Goal: Check status

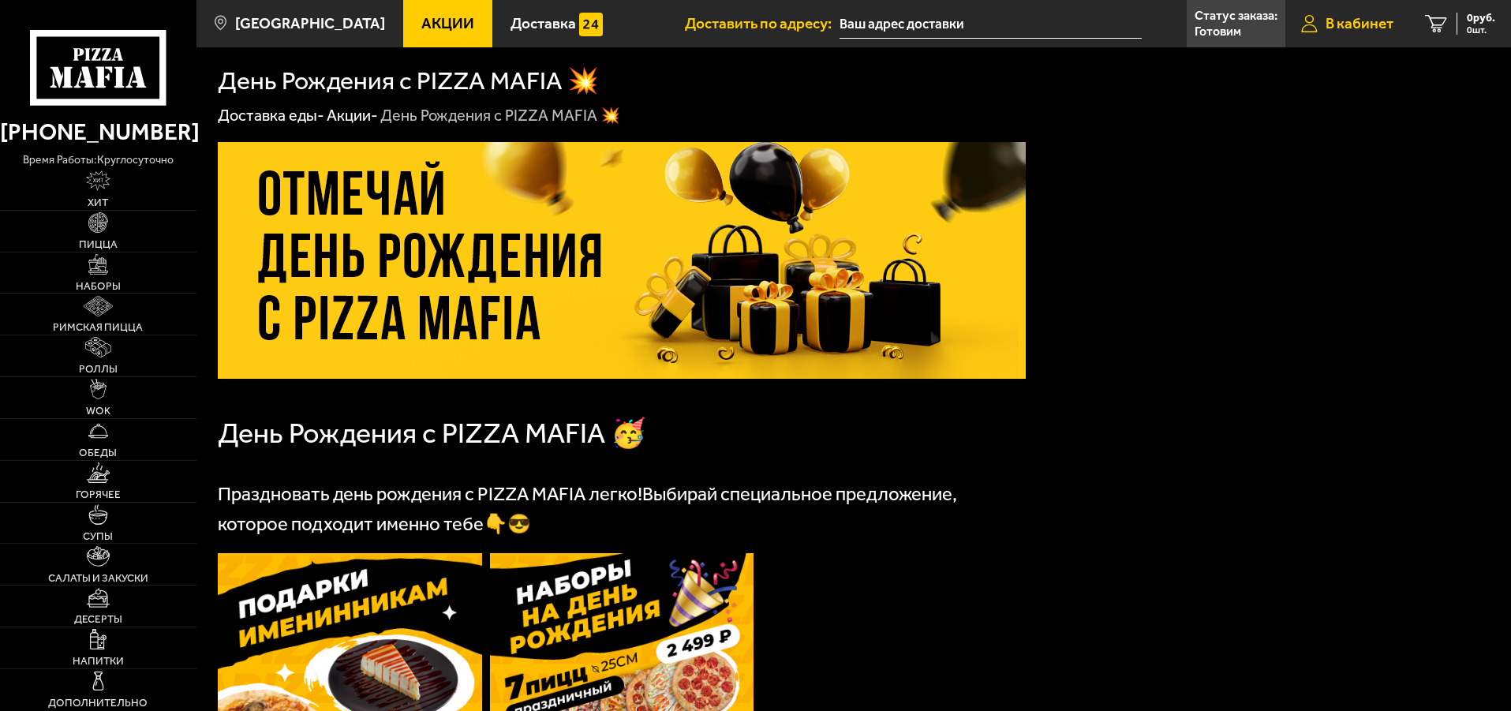
click at [1345, 31] on span "В кабинет" at bounding box center [1359, 23] width 68 height 15
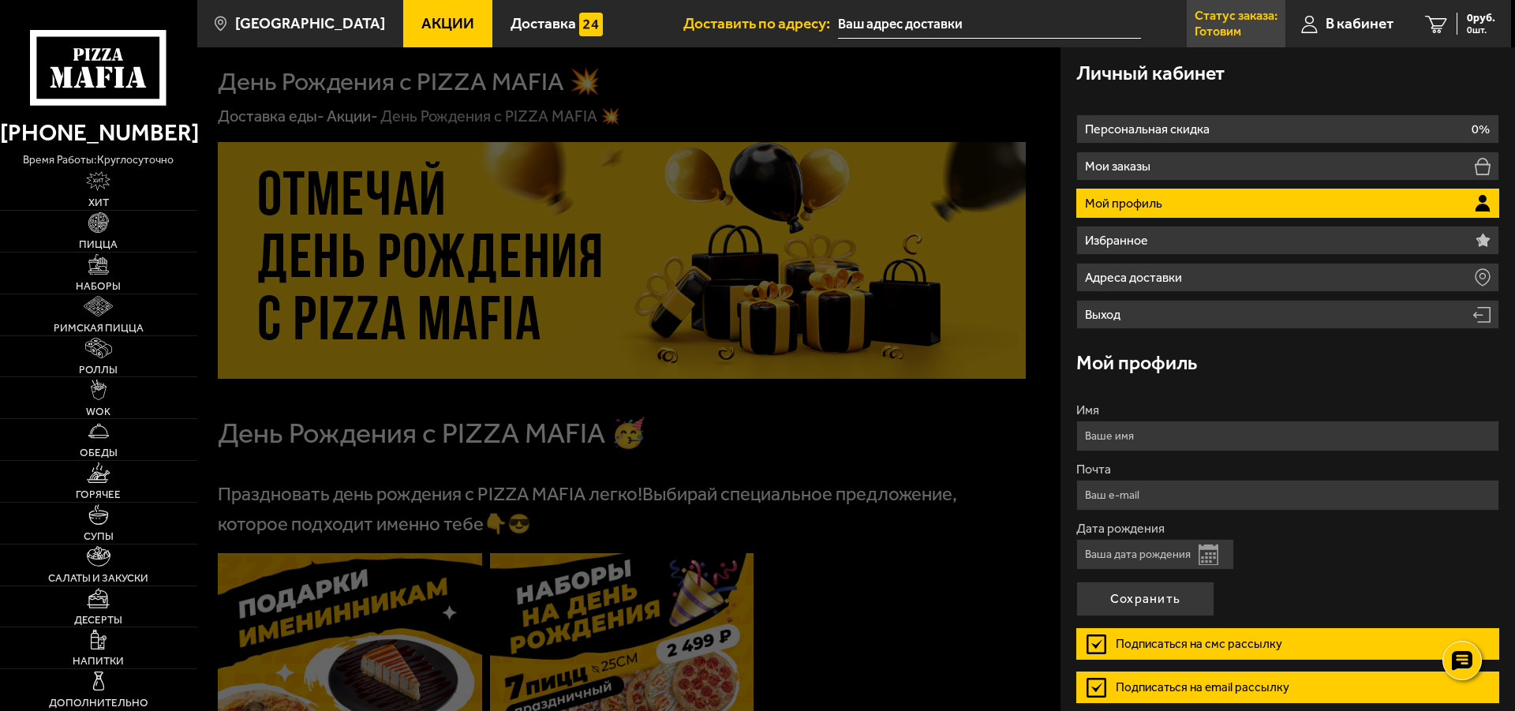
click at [1235, 20] on p "Статус заказа:" at bounding box center [1235, 15] width 83 height 13
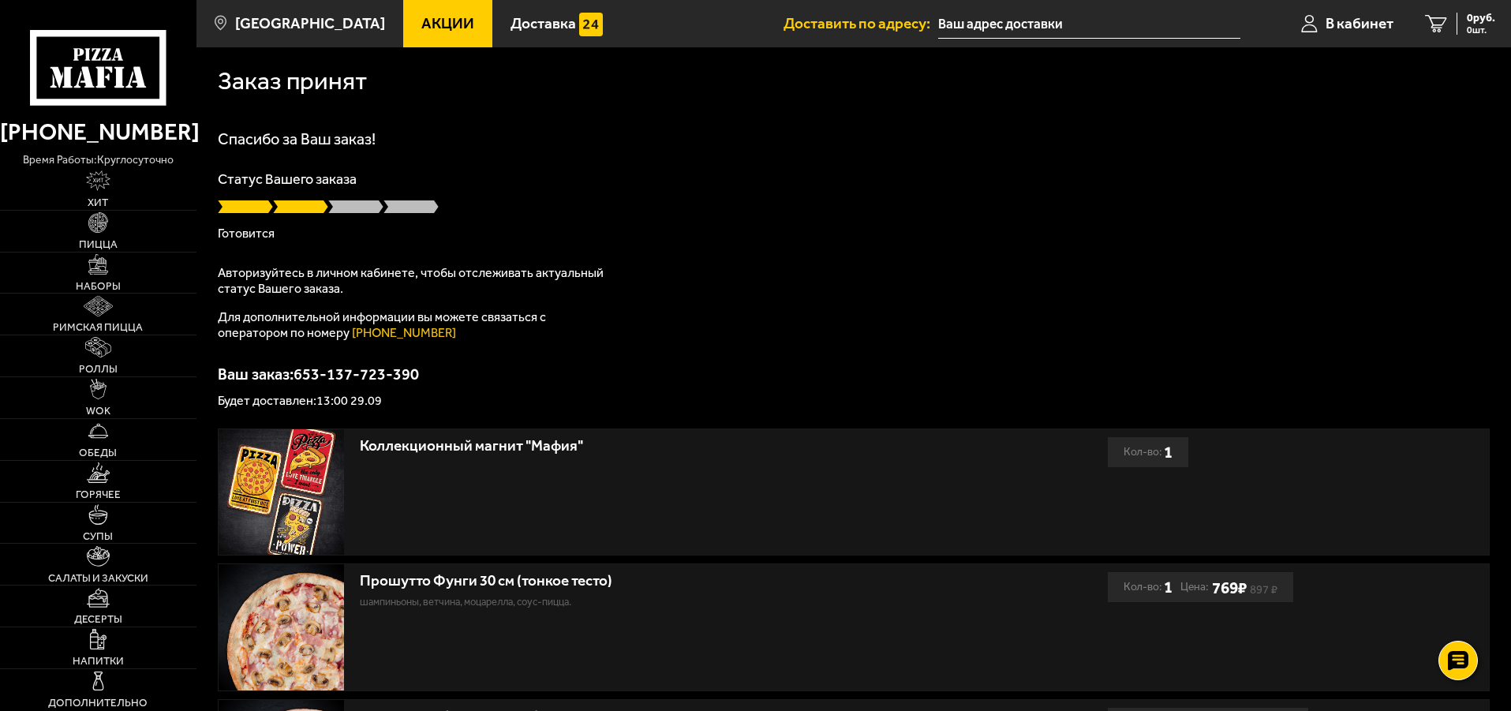
click at [1235, 20] on input "text" at bounding box center [1089, 23] width 302 height 29
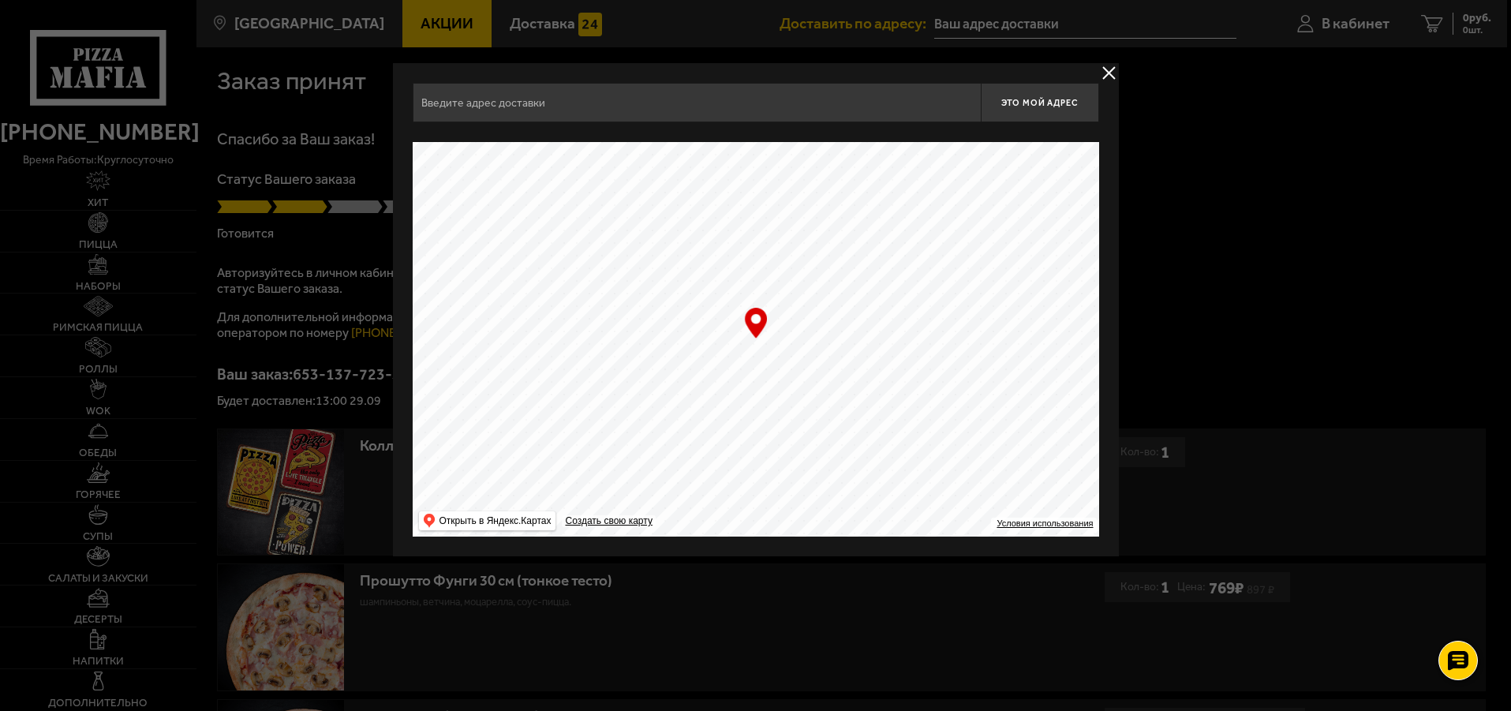
type input "[STREET_ADDRESS]"
drag, startPoint x: 1104, startPoint y: 73, endPoint x: 1310, endPoint y: 59, distance: 207.2
click at [1105, 73] on button "delivery type" at bounding box center [1111, 73] width 20 height 20
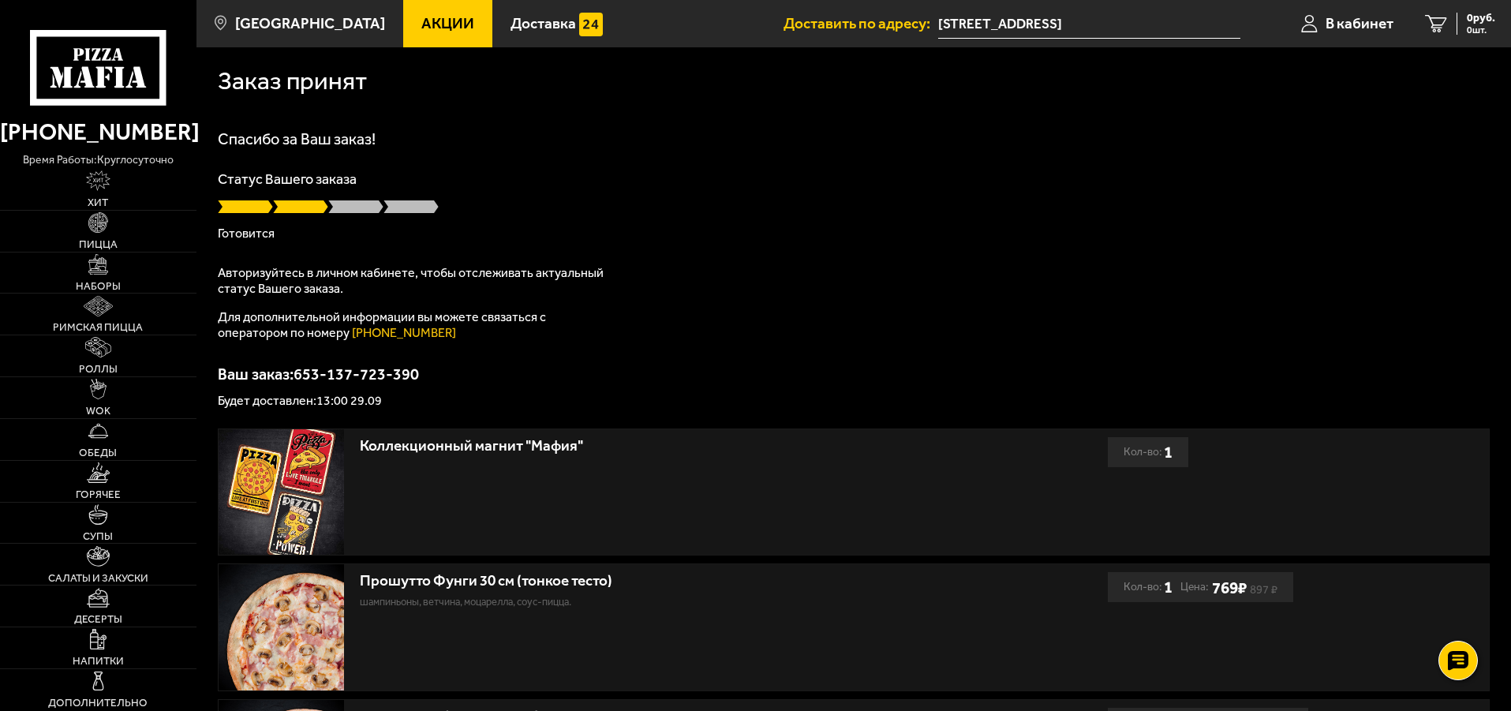
click at [352, 207] on span at bounding box center [355, 207] width 55 height 16
click at [272, 257] on div "Спасибо за Ваш заказ! Статус Вашего заказа Готовится Авторизуйтесь в личном каб…" at bounding box center [854, 269] width 1272 height 276
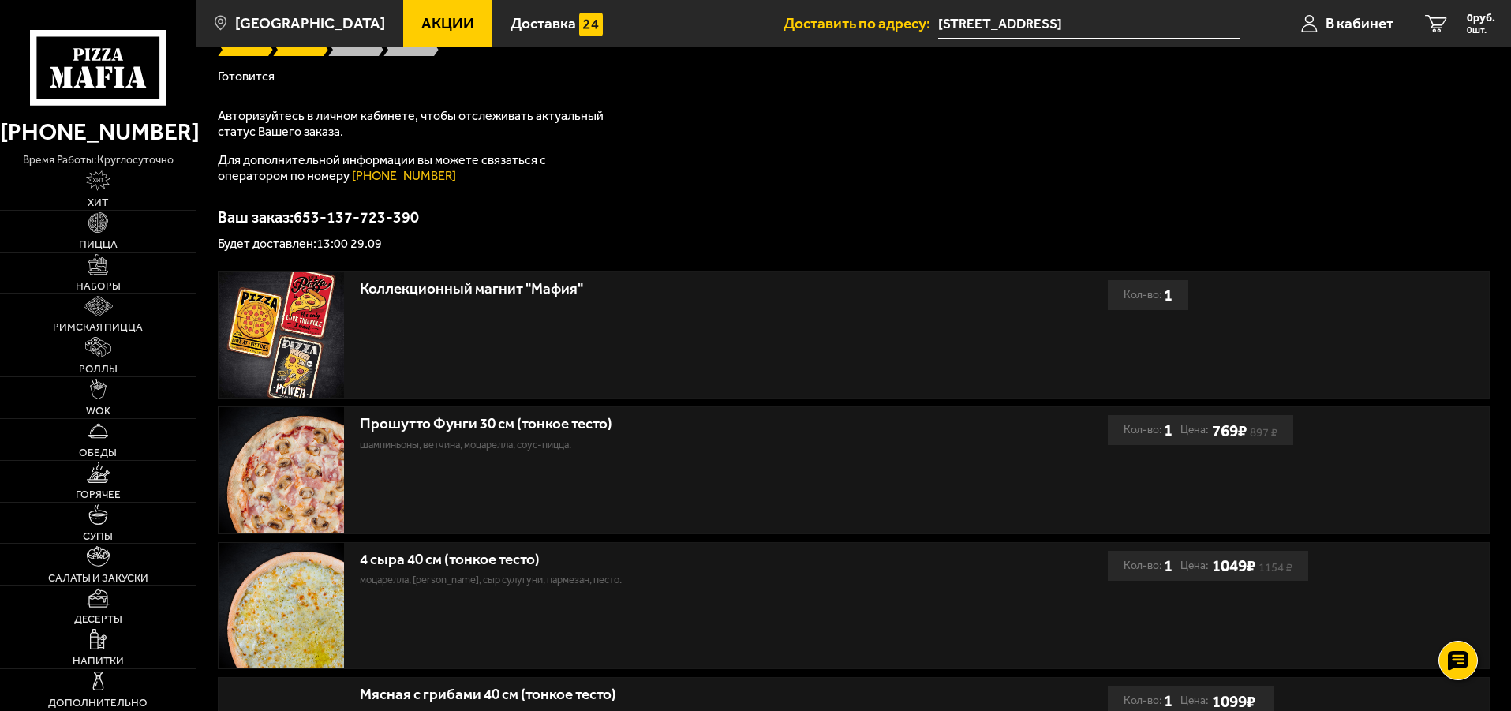
scroll to position [158, 0]
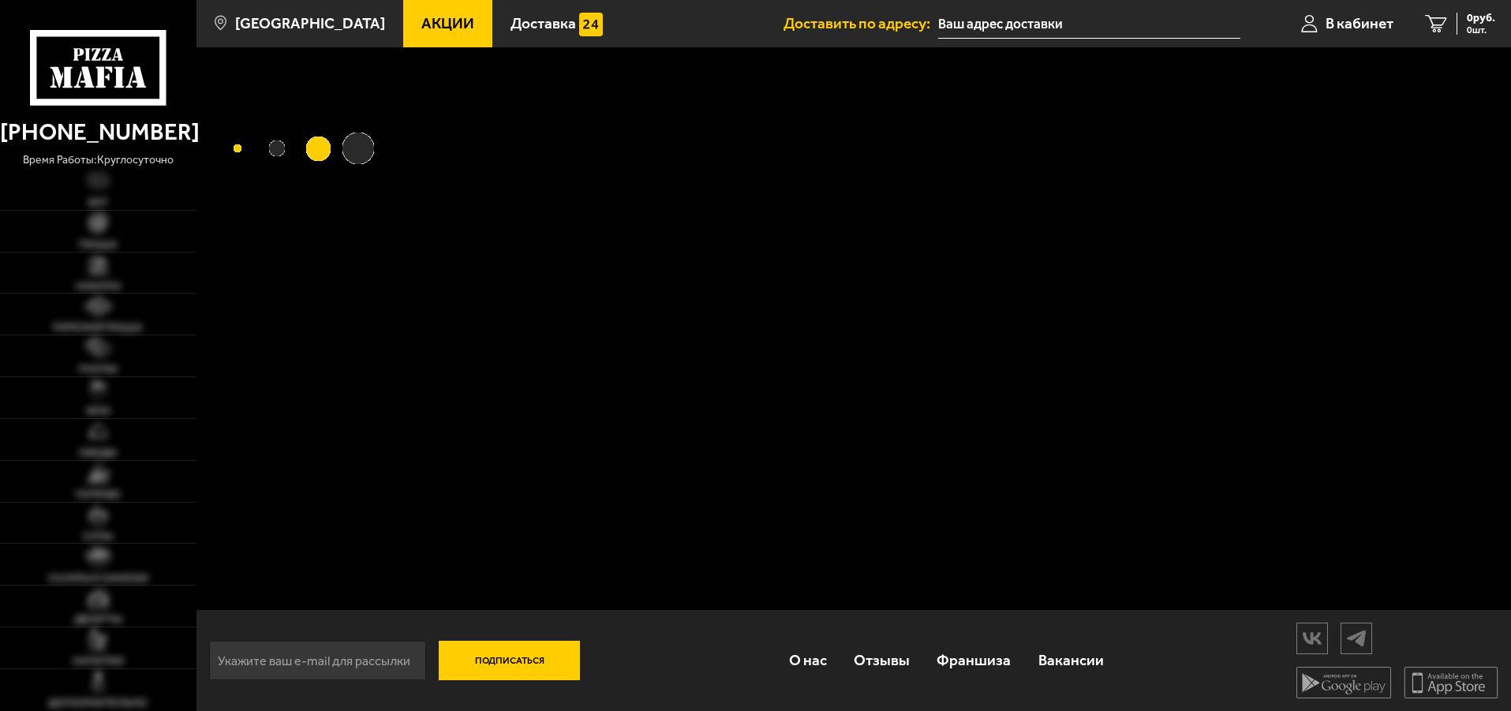
type input "[STREET_ADDRESS]"
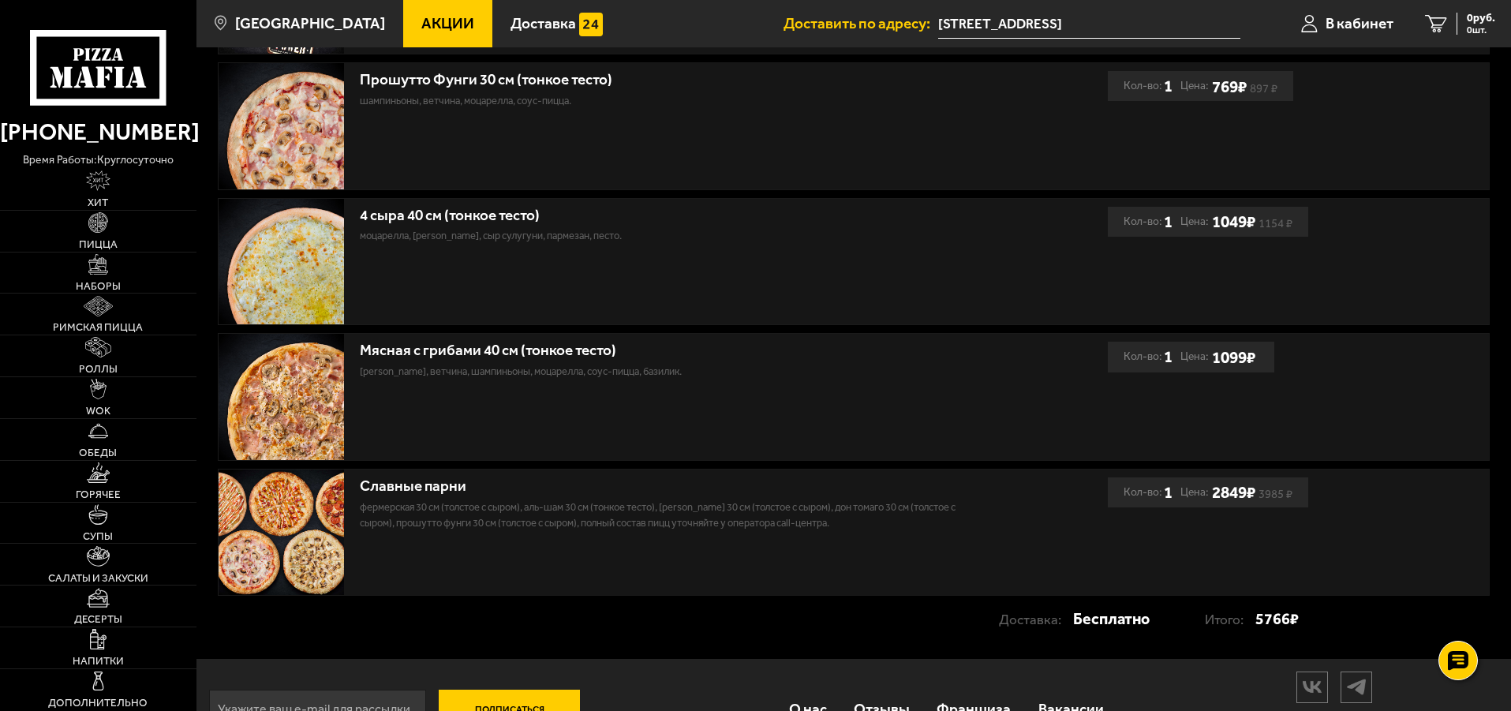
scroll to position [473, 0]
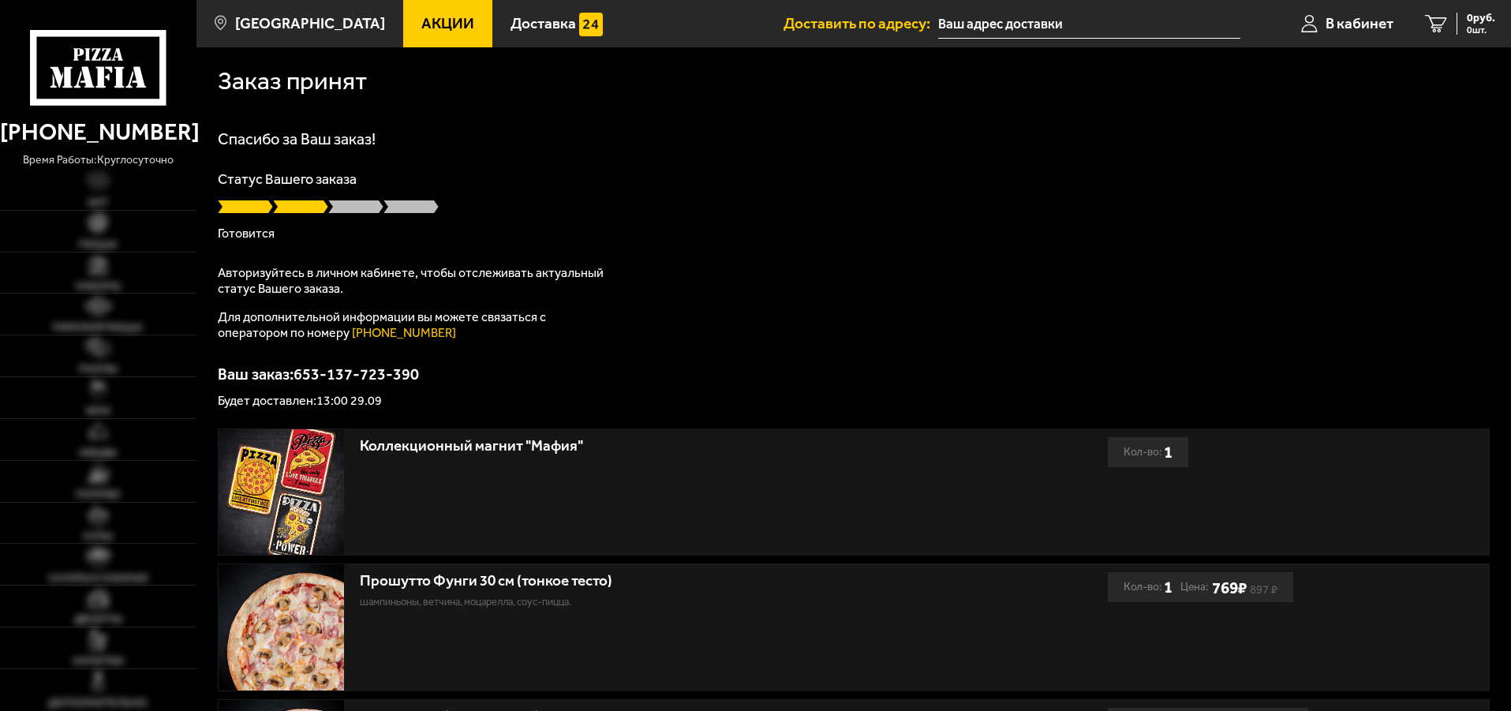
scroll to position [473, 0]
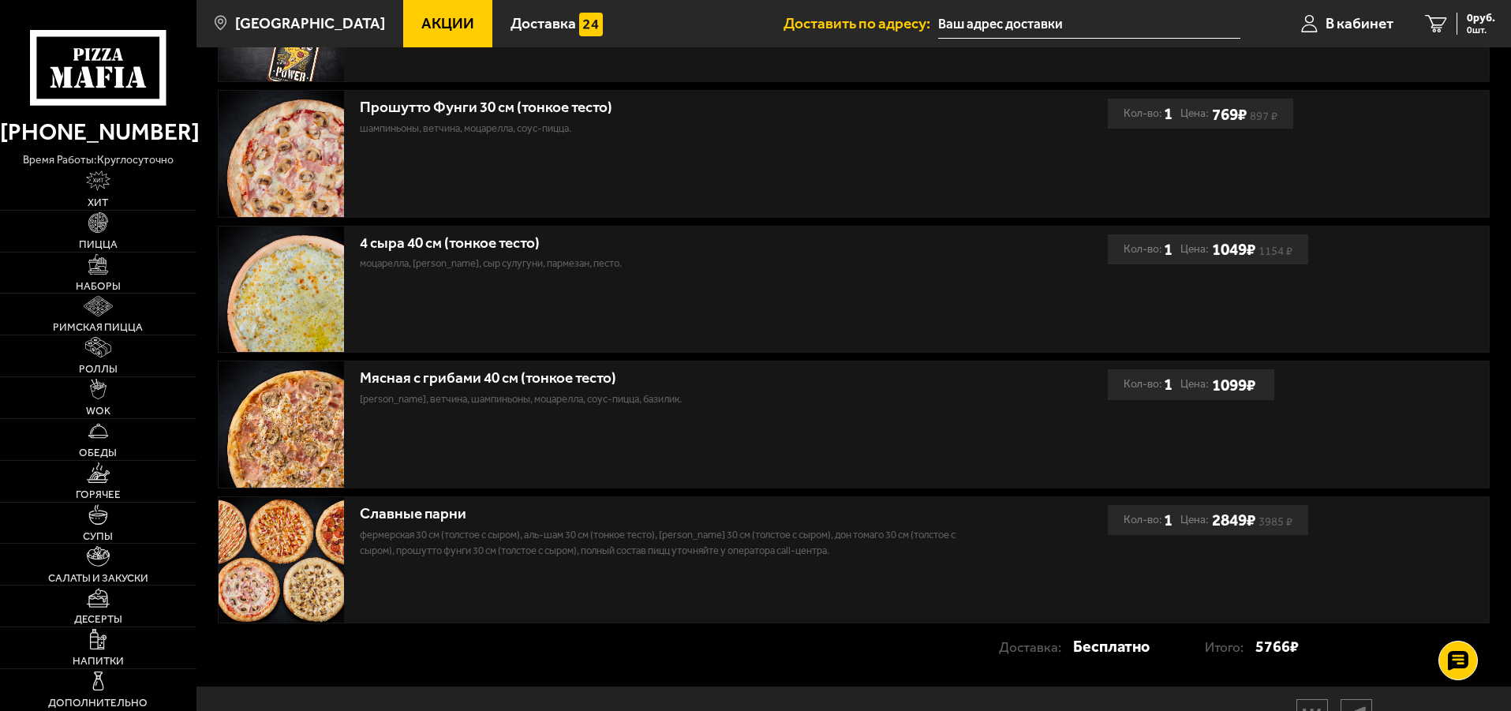
type input "[STREET_ADDRESS]"
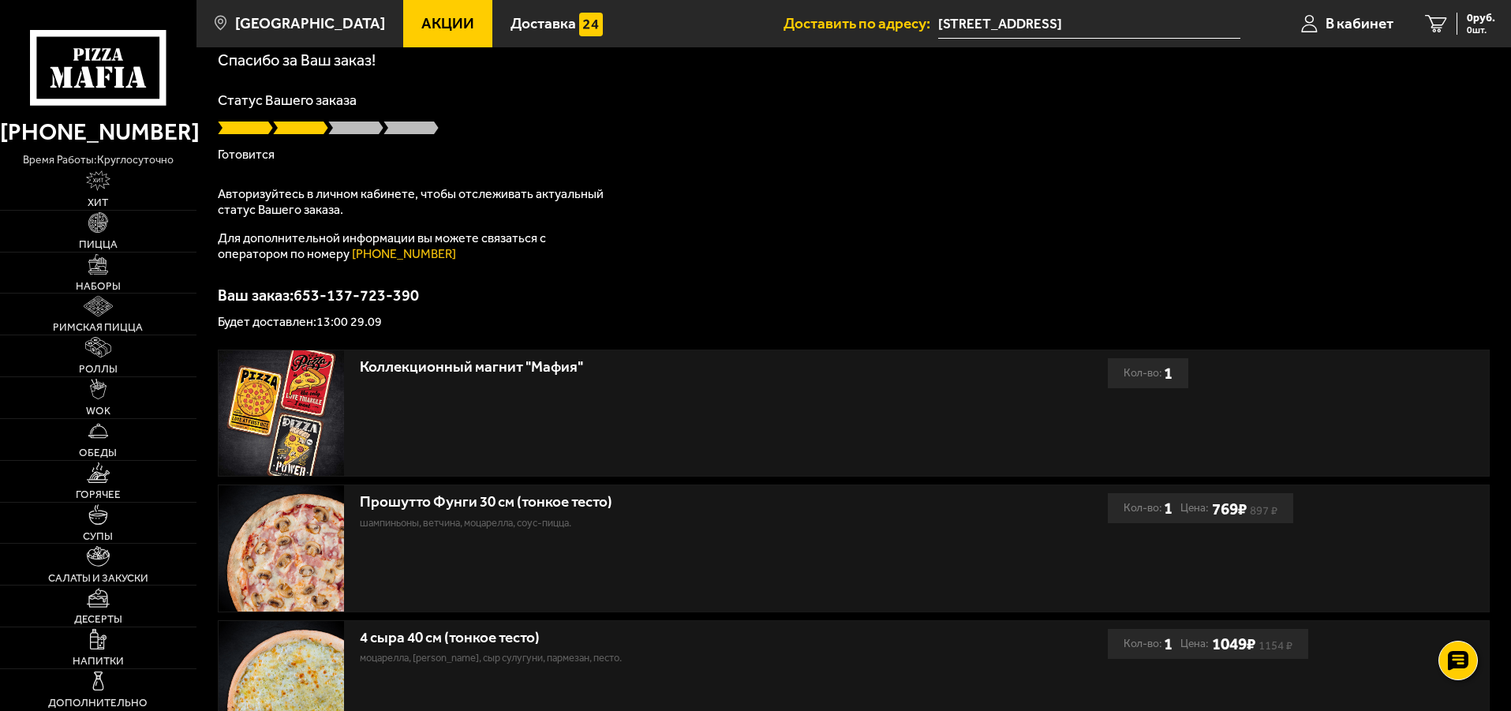
scroll to position [0, 0]
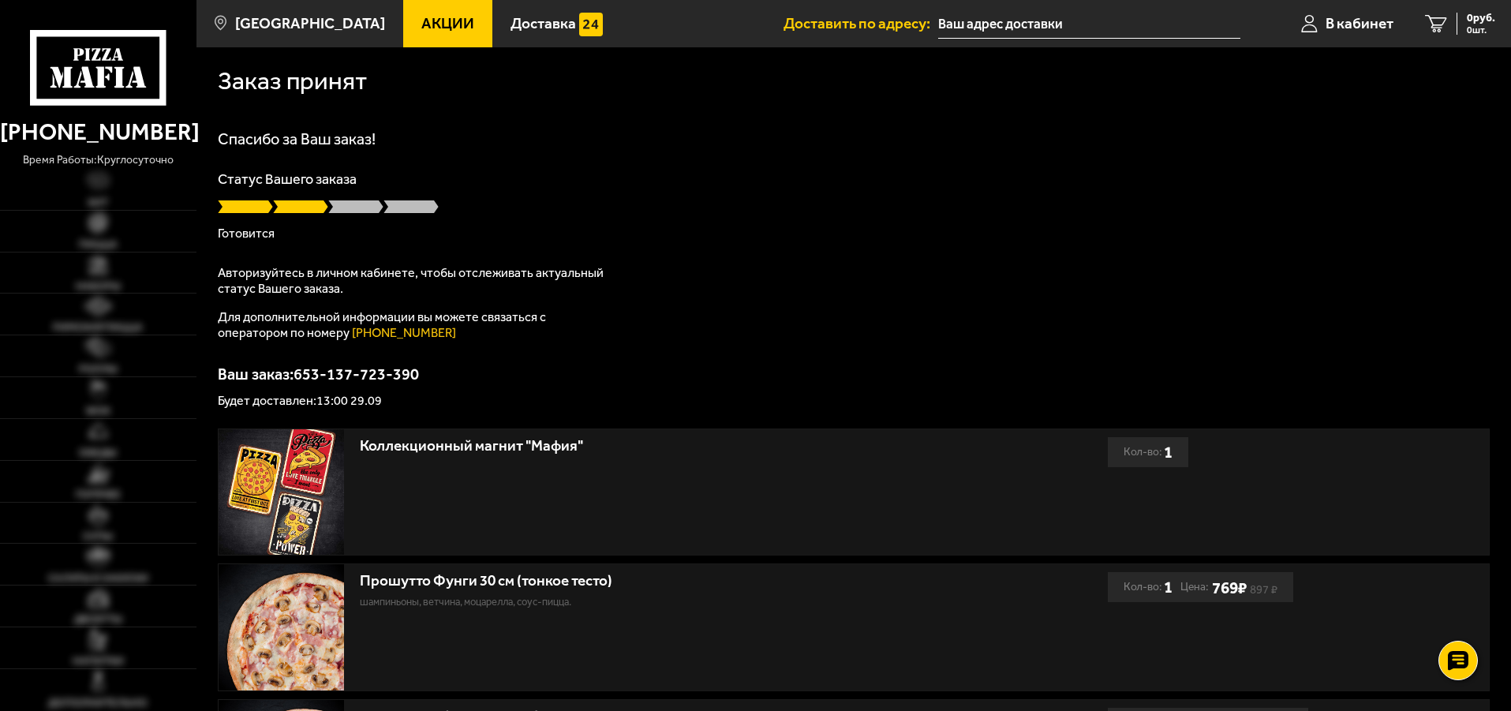
type input "улица Нахимова, 20"
click at [931, 242] on div "Спасибо за Ваш заказ! Статус Вашего заказа [PERSON_NAME] Авторизуйтесь в личном…" at bounding box center [854, 269] width 1272 height 276
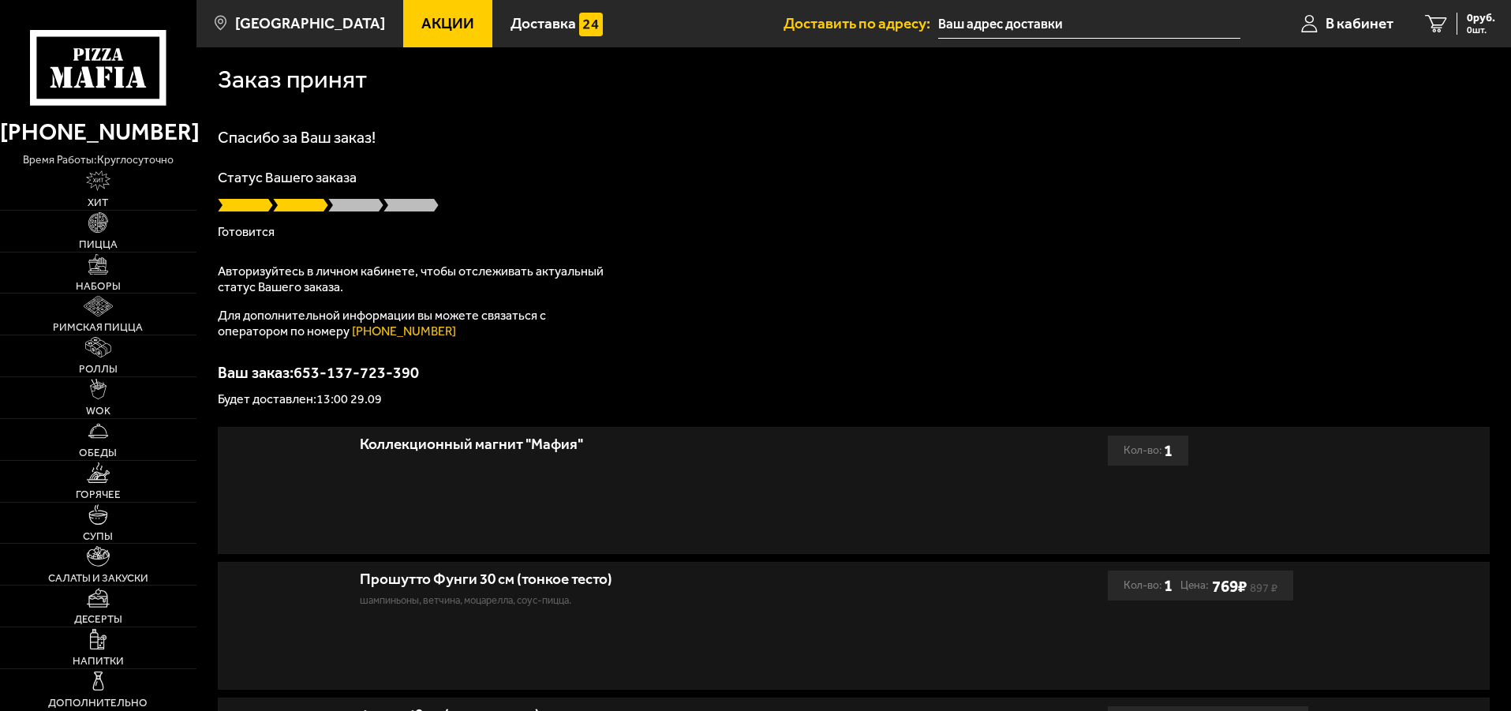
type input "[STREET_ADDRESS]"
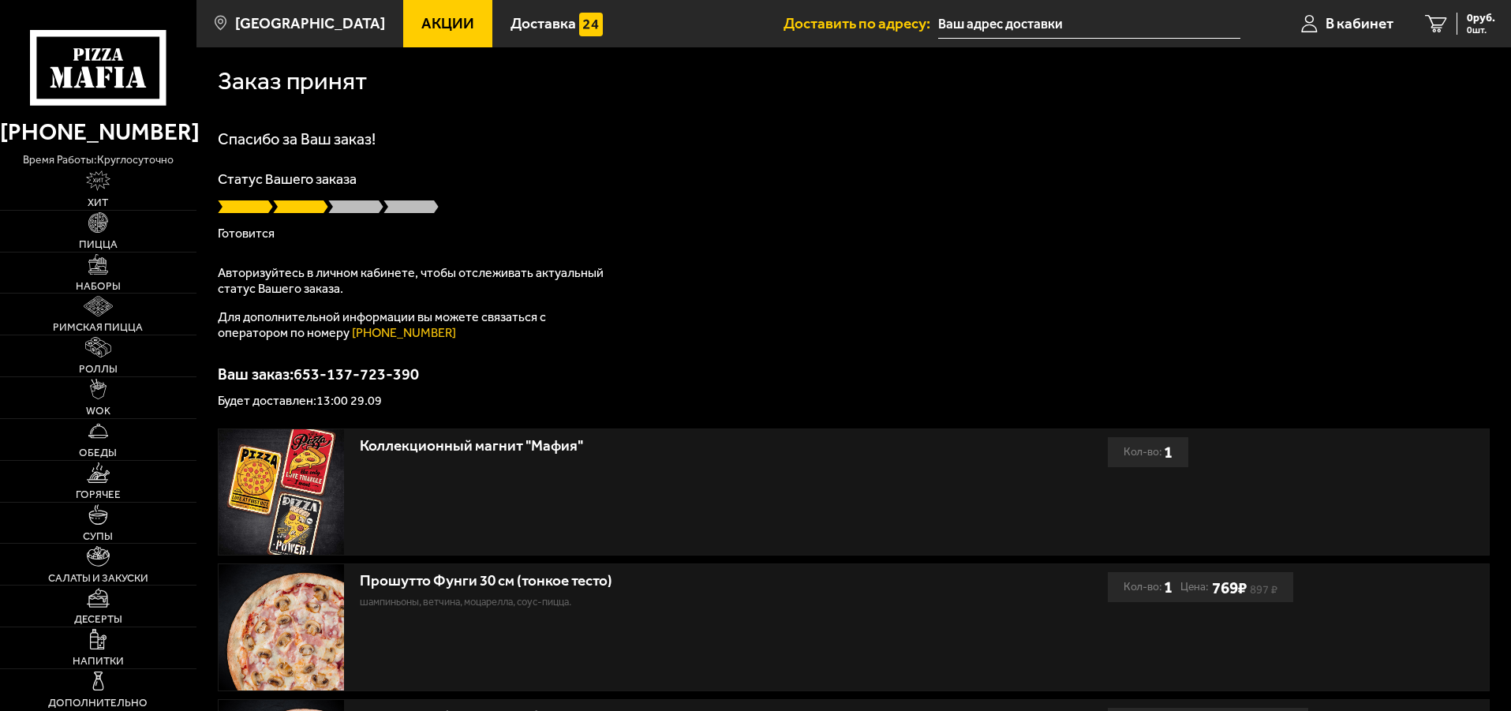
type input "[STREET_ADDRESS]"
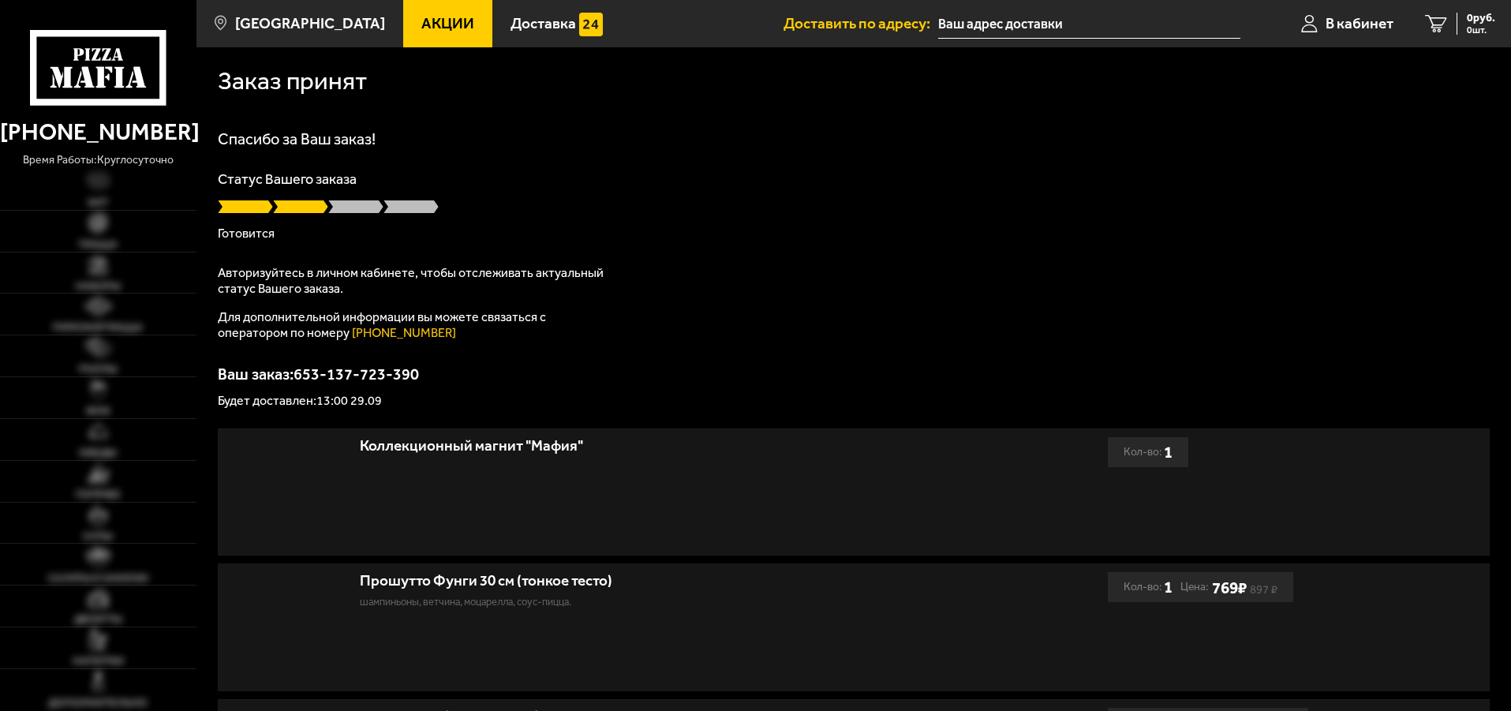
type input "[STREET_ADDRESS]"
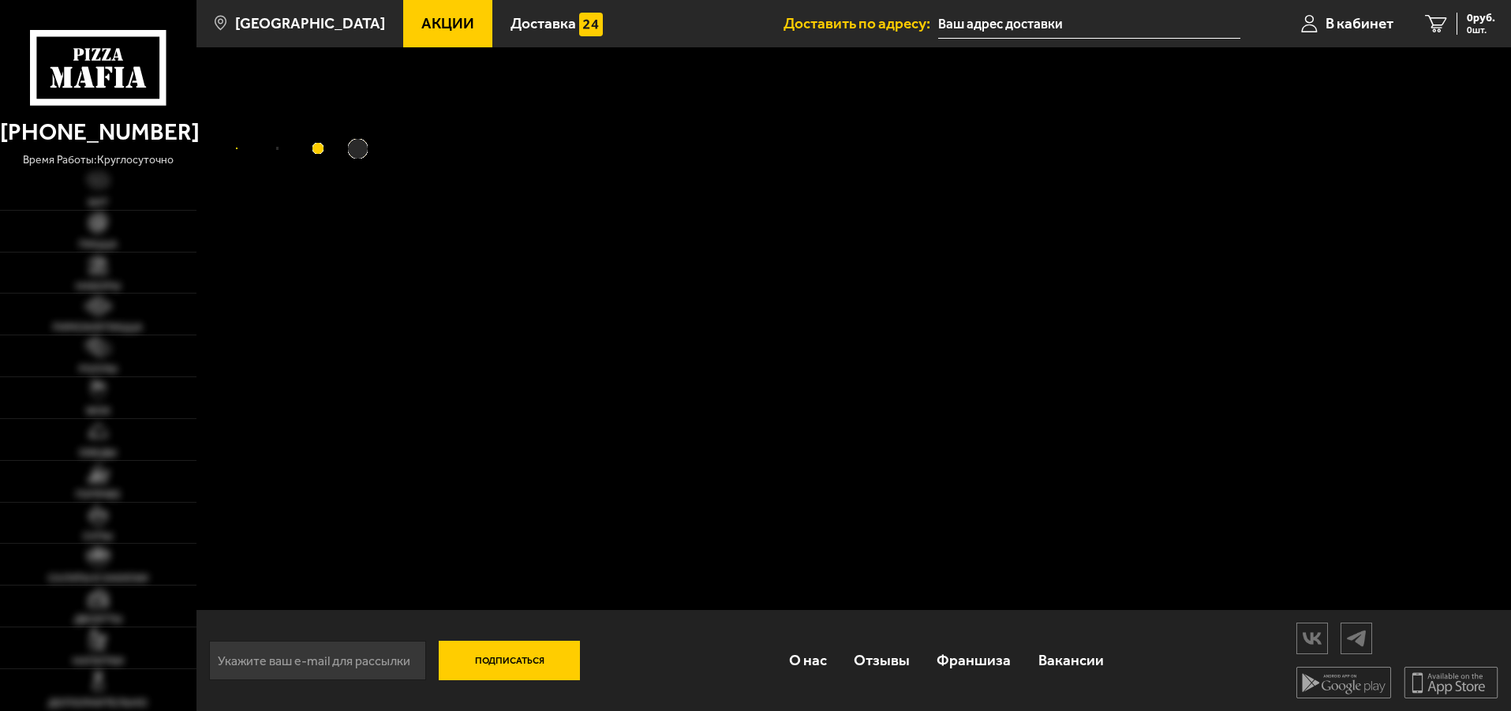
type input "[STREET_ADDRESS]"
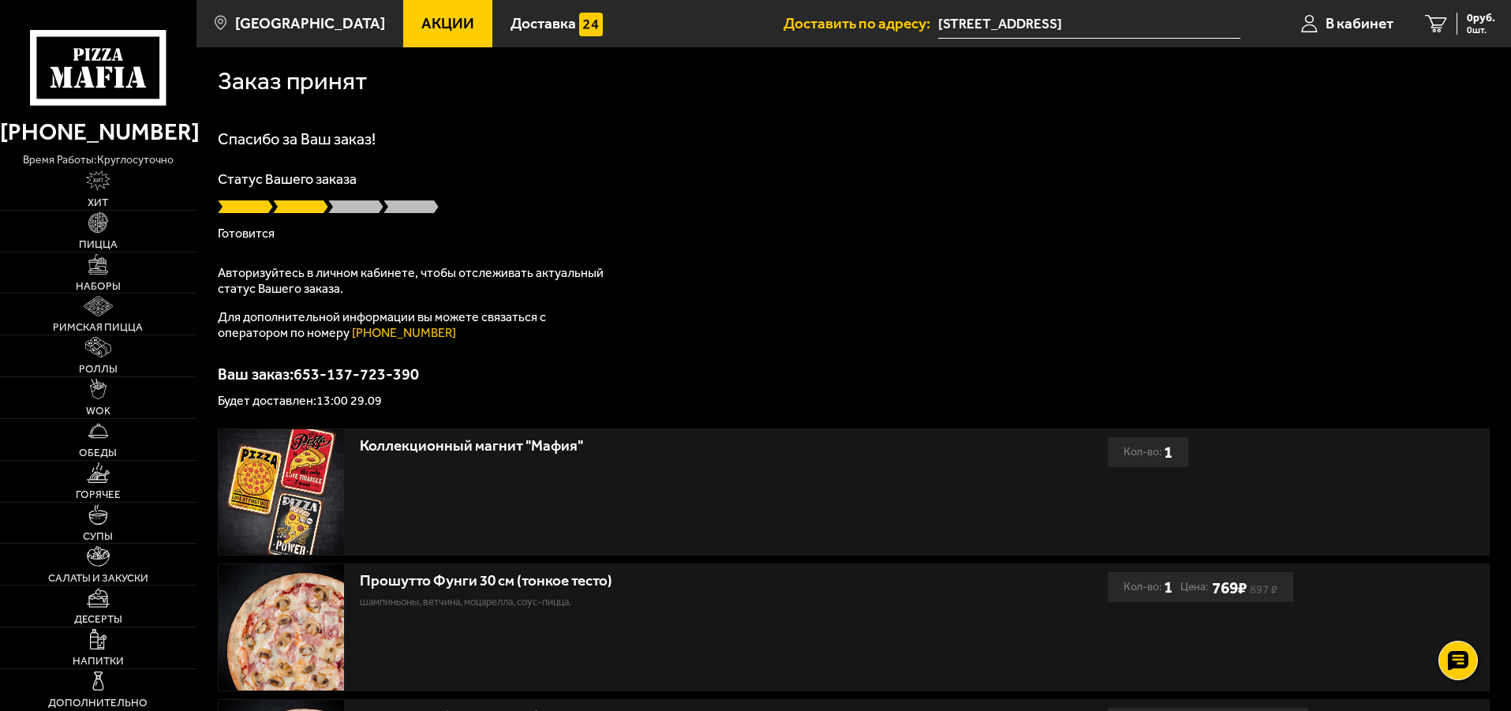
click at [381, 222] on div "Статус Вашего заказа [PERSON_NAME]" at bounding box center [854, 206] width 1272 height 68
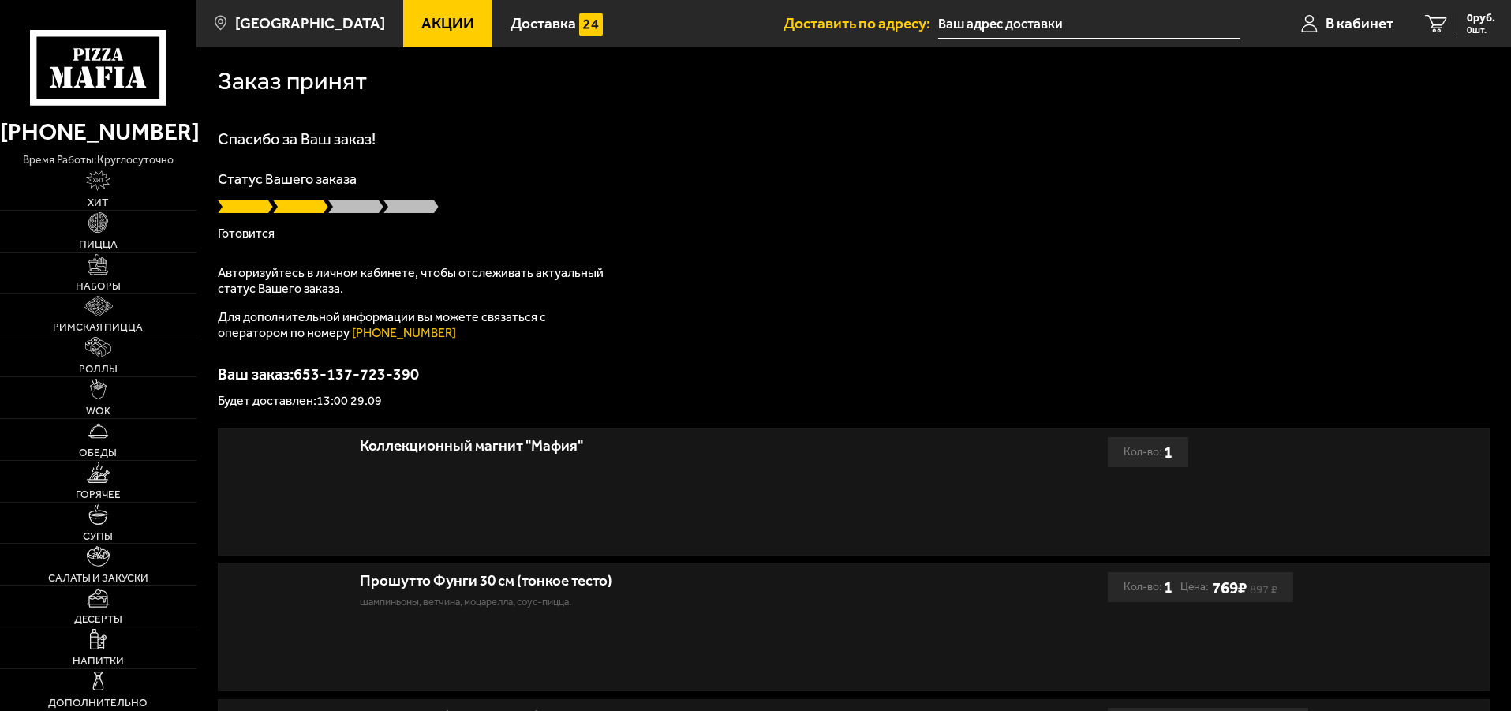
type input "[STREET_ADDRESS]"
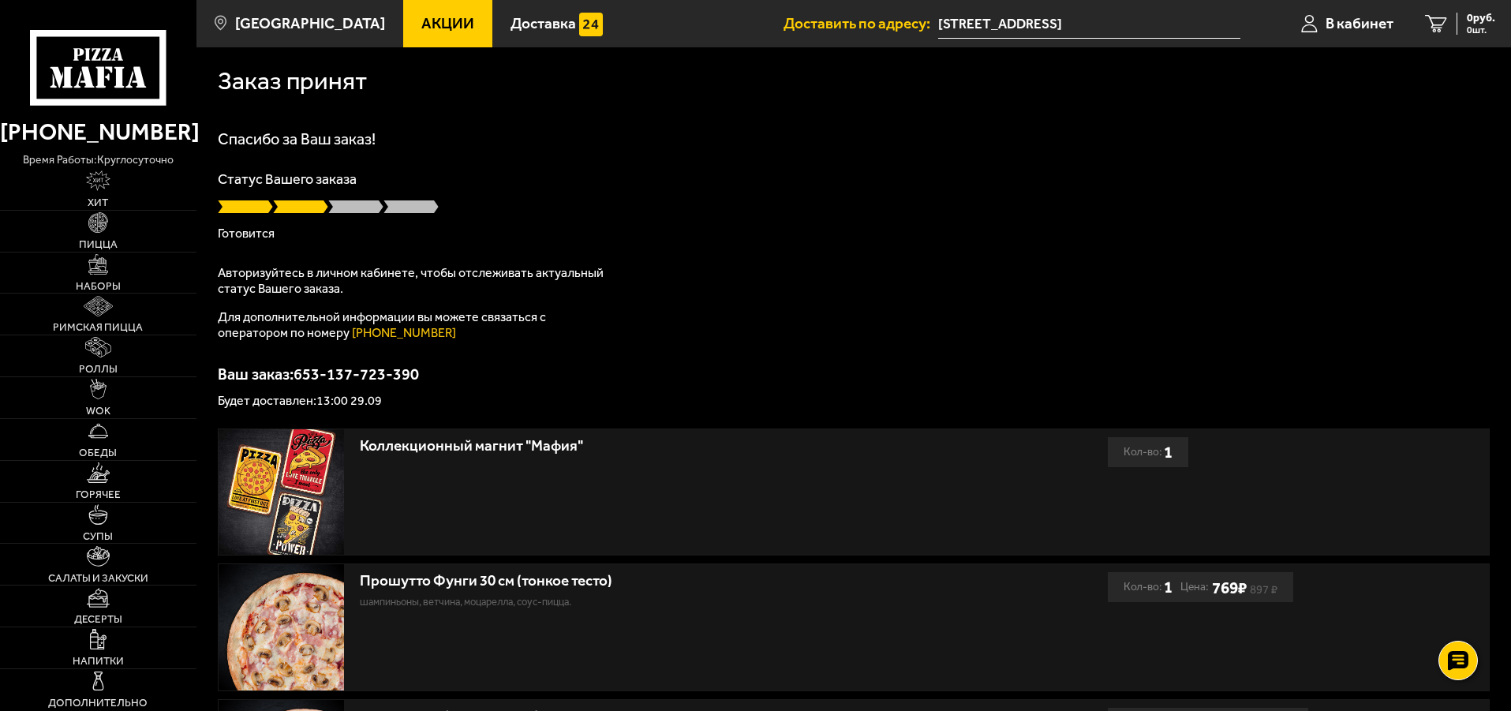
click at [521, 280] on p "Авторизуйтесь в личном кабинете, чтобы отслеживать актуальный статус Вашего зак…" at bounding box center [415, 281] width 394 height 32
click at [1451, 669] on use at bounding box center [1457, 661] width 23 height 22
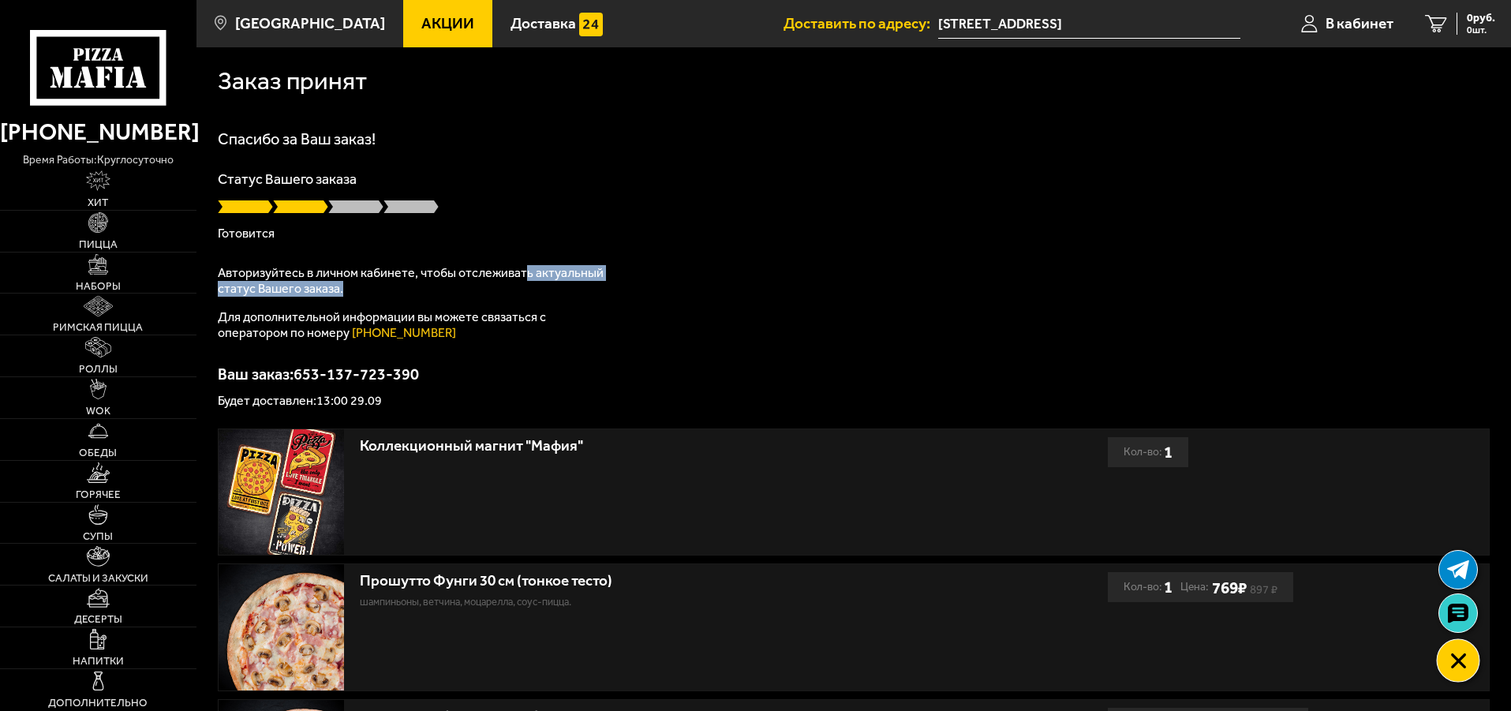
click at [1463, 648] on div at bounding box center [1457, 660] width 43 height 43
click at [1446, 609] on icon at bounding box center [1457, 614] width 23 height 22
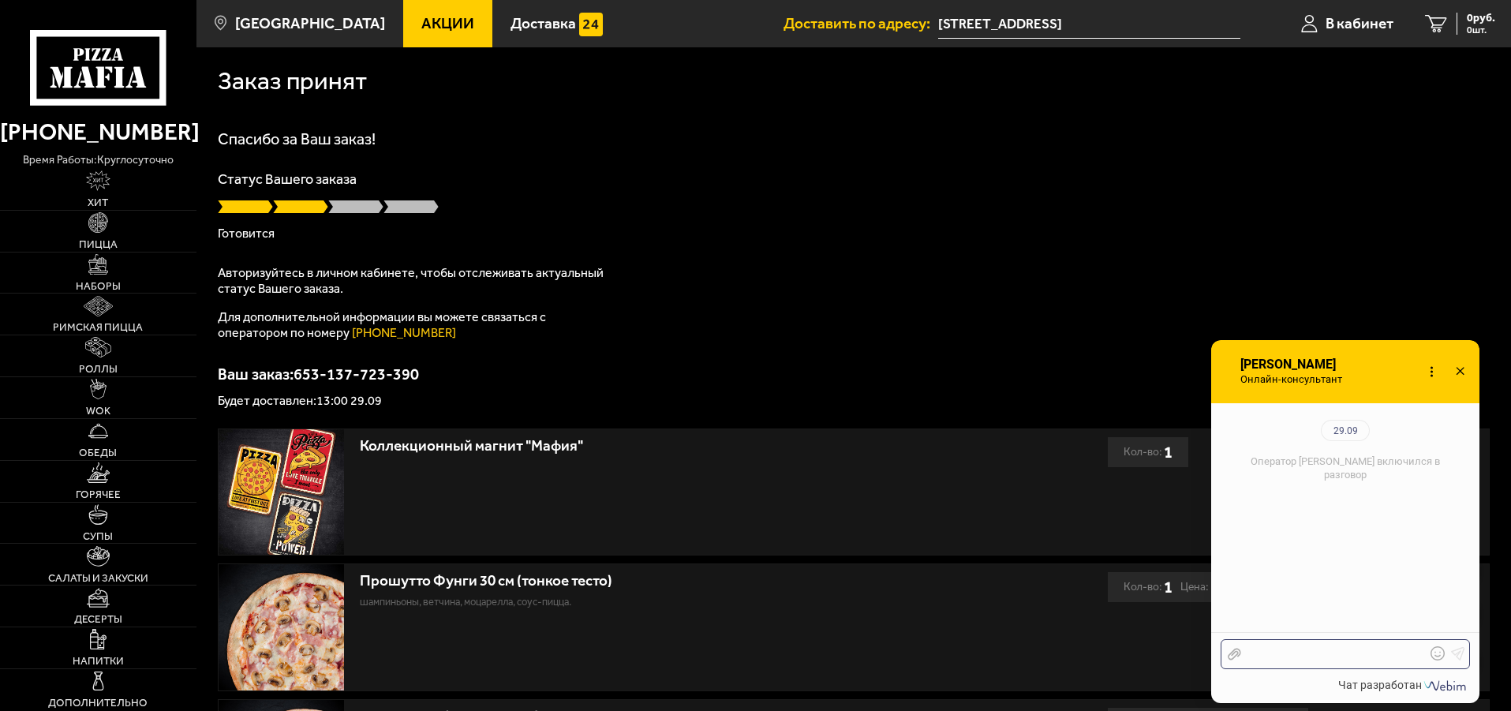
scroll to position [172, 0]
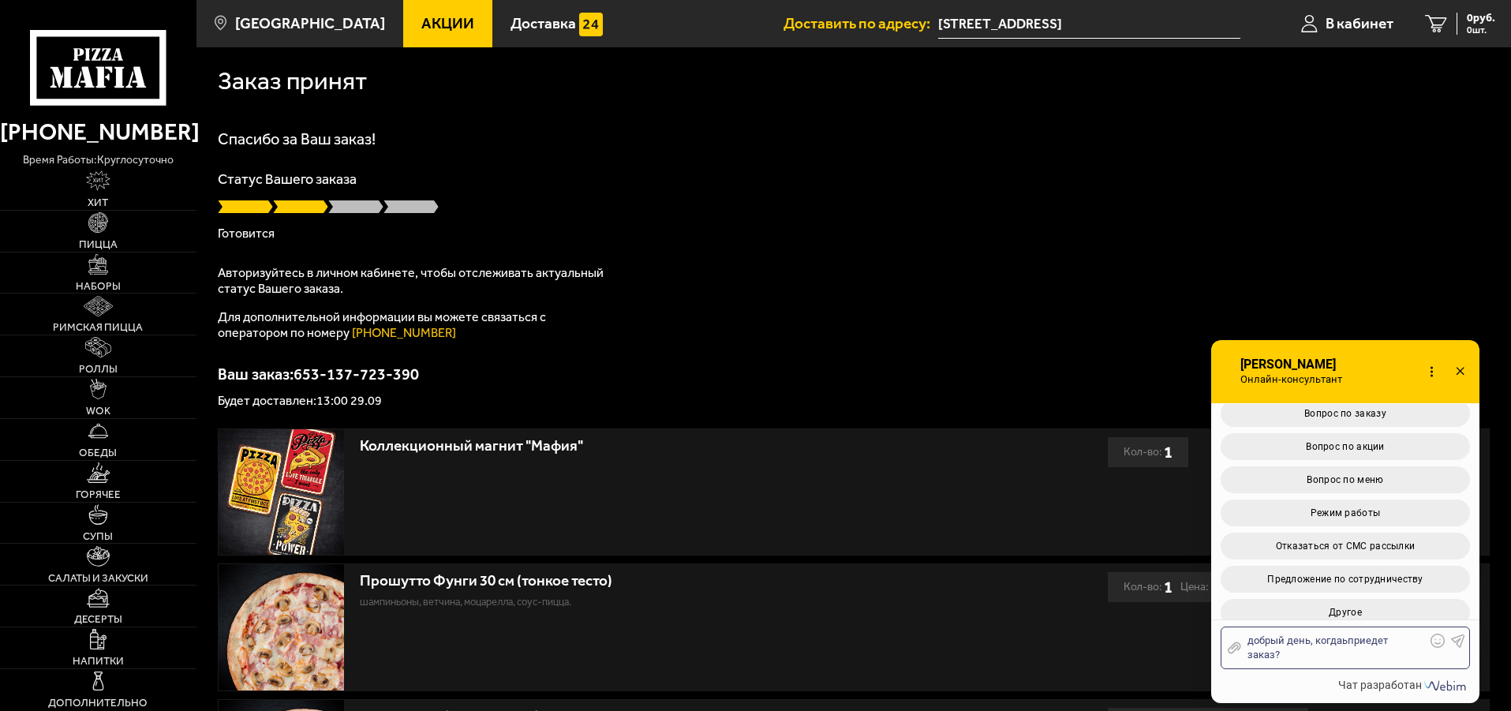
click at [1345, 640] on div "добрый день, когдаьприедет заказ?" at bounding box center [1333, 647] width 185 height 28
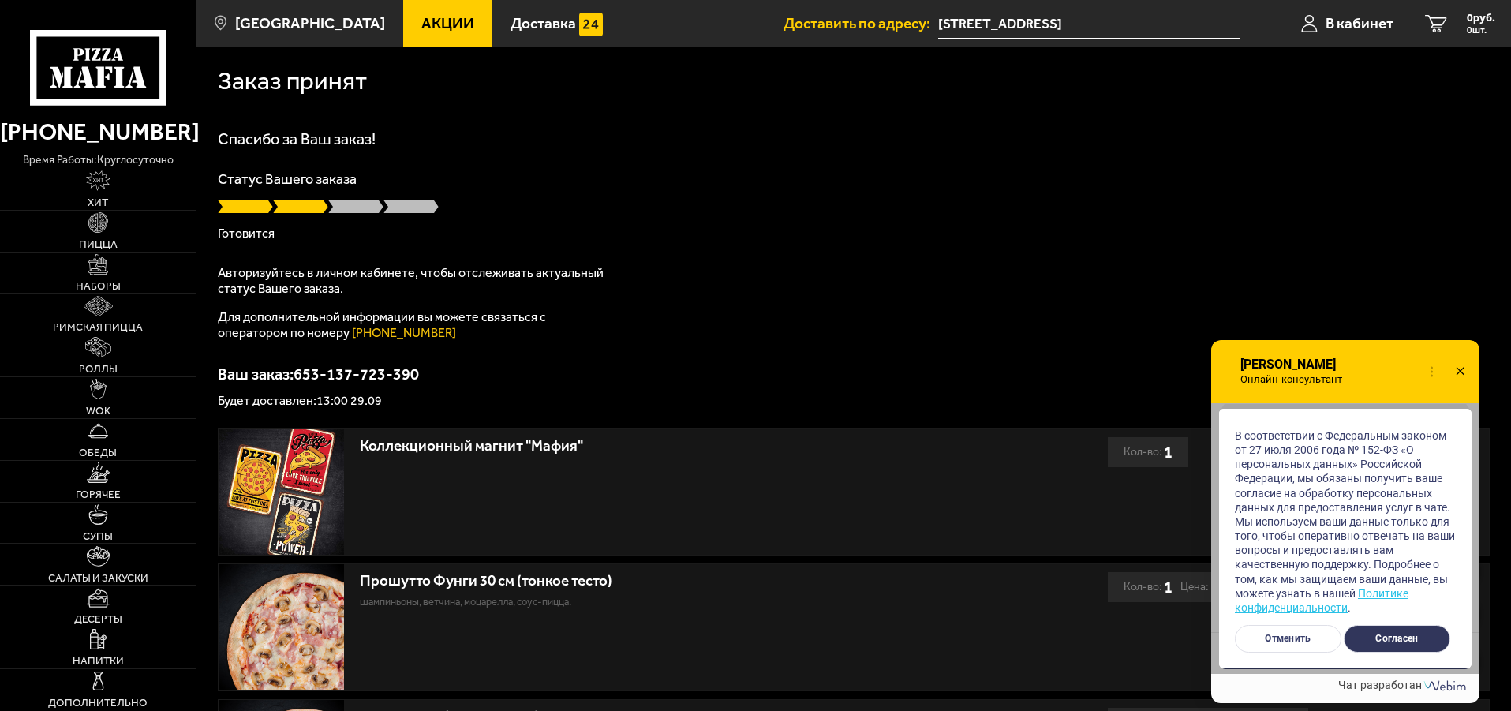
click at [1404, 631] on button "Согласен" at bounding box center [1397, 639] width 107 height 28
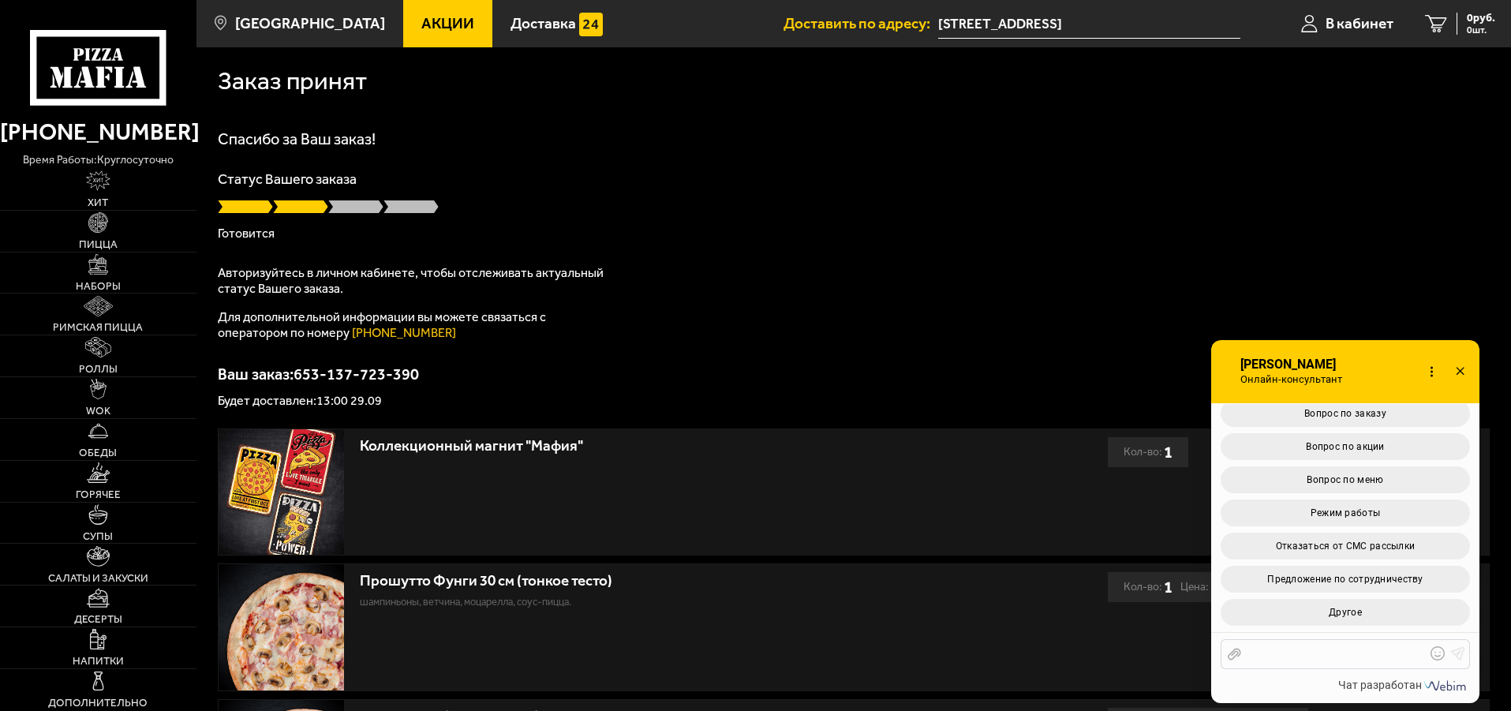
click at [1287, 647] on div at bounding box center [1333, 654] width 185 height 14
click at [1338, 432] on div "Вопрос по заказу Вопрос по акции Вопрос по меню Режим работы Другое" at bounding box center [1344, 513] width 249 height 226
click at [1344, 418] on span "Вопрос по заказу" at bounding box center [1345, 413] width 82 height 11
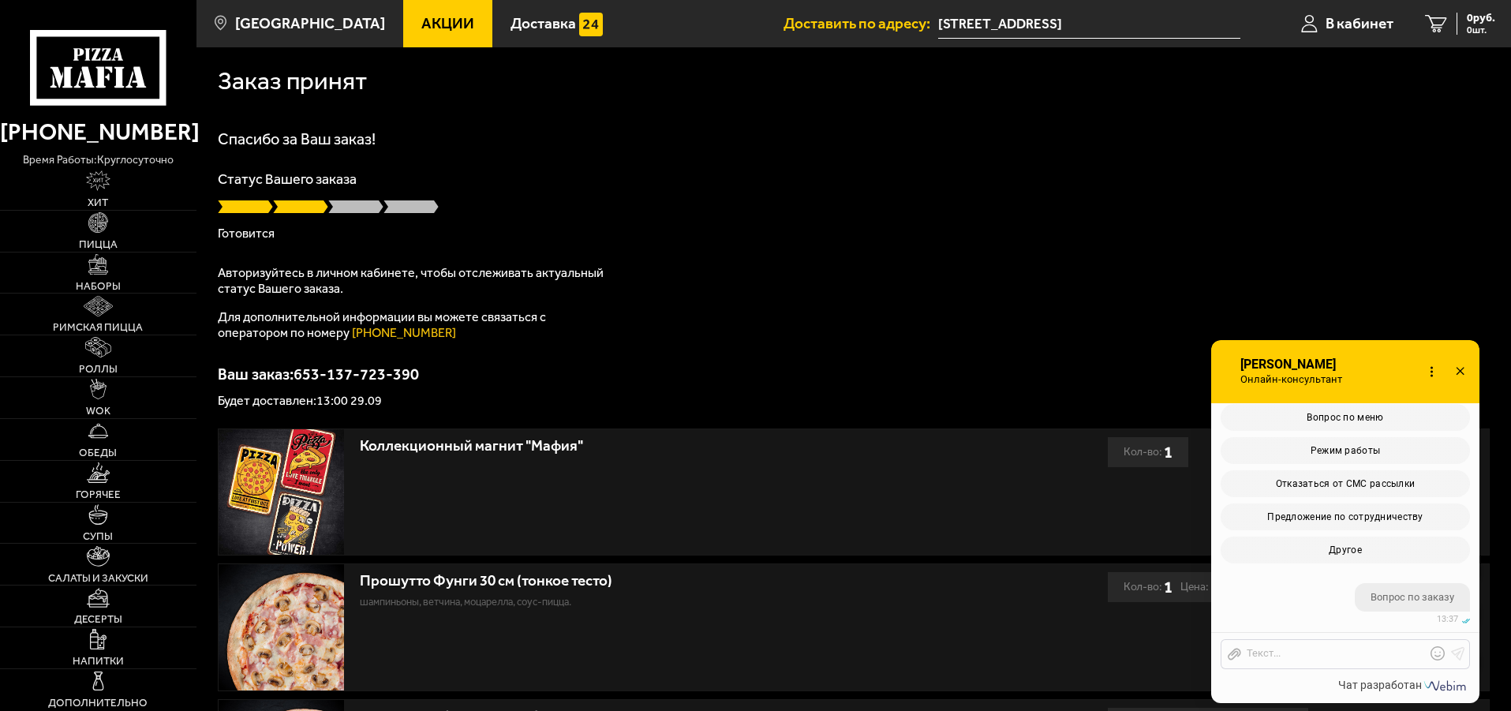
scroll to position [917, 0]
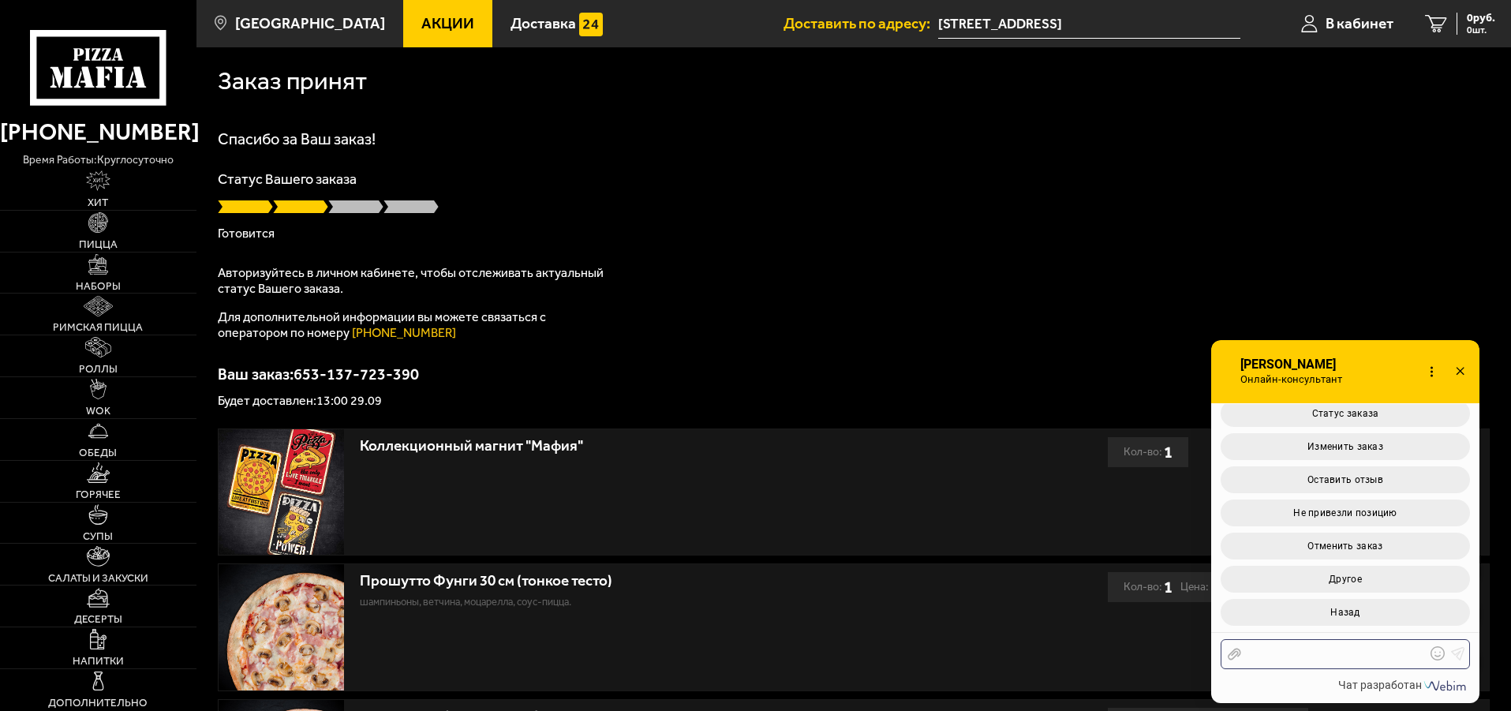
click at [1286, 656] on div at bounding box center [1333, 654] width 185 height 14
click at [1379, 409] on button "Статус заказа" at bounding box center [1344, 413] width 249 height 27
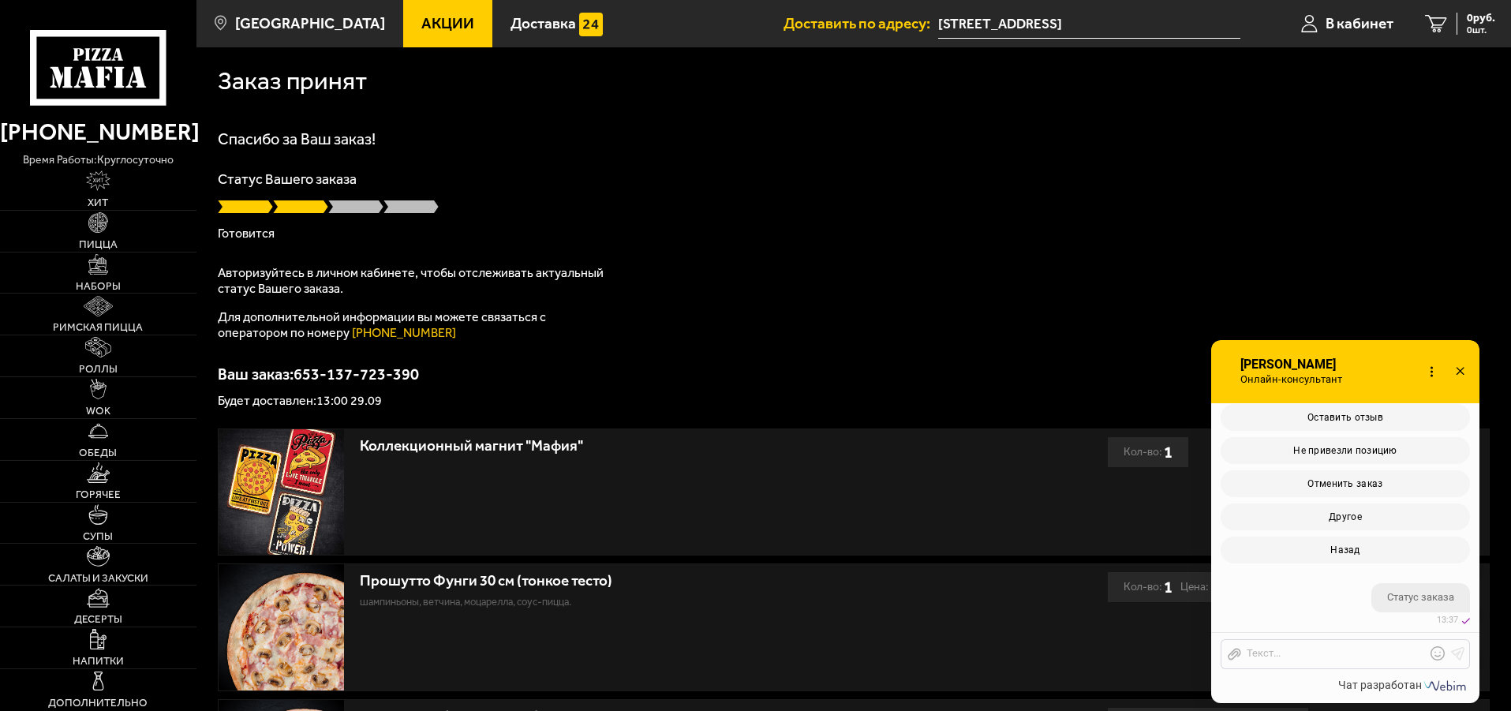
scroll to position [1064, 0]
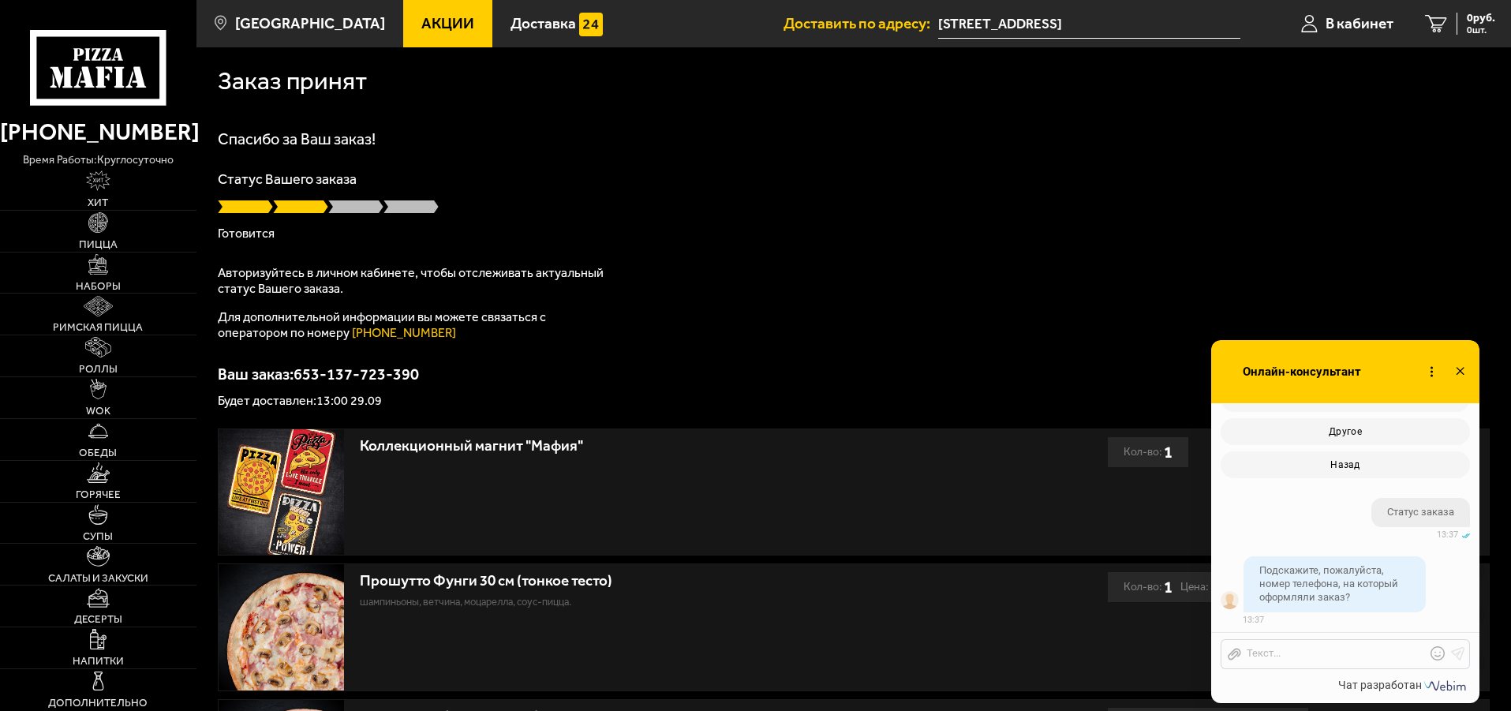
drag, startPoint x: 1291, startPoint y: 670, endPoint x: 1299, endPoint y: 660, distance: 12.9
click at [1295, 665] on div "Отправить файл Текст..." at bounding box center [1345, 653] width 268 height 42
click at [1300, 659] on div at bounding box center [1333, 654] width 185 height 14
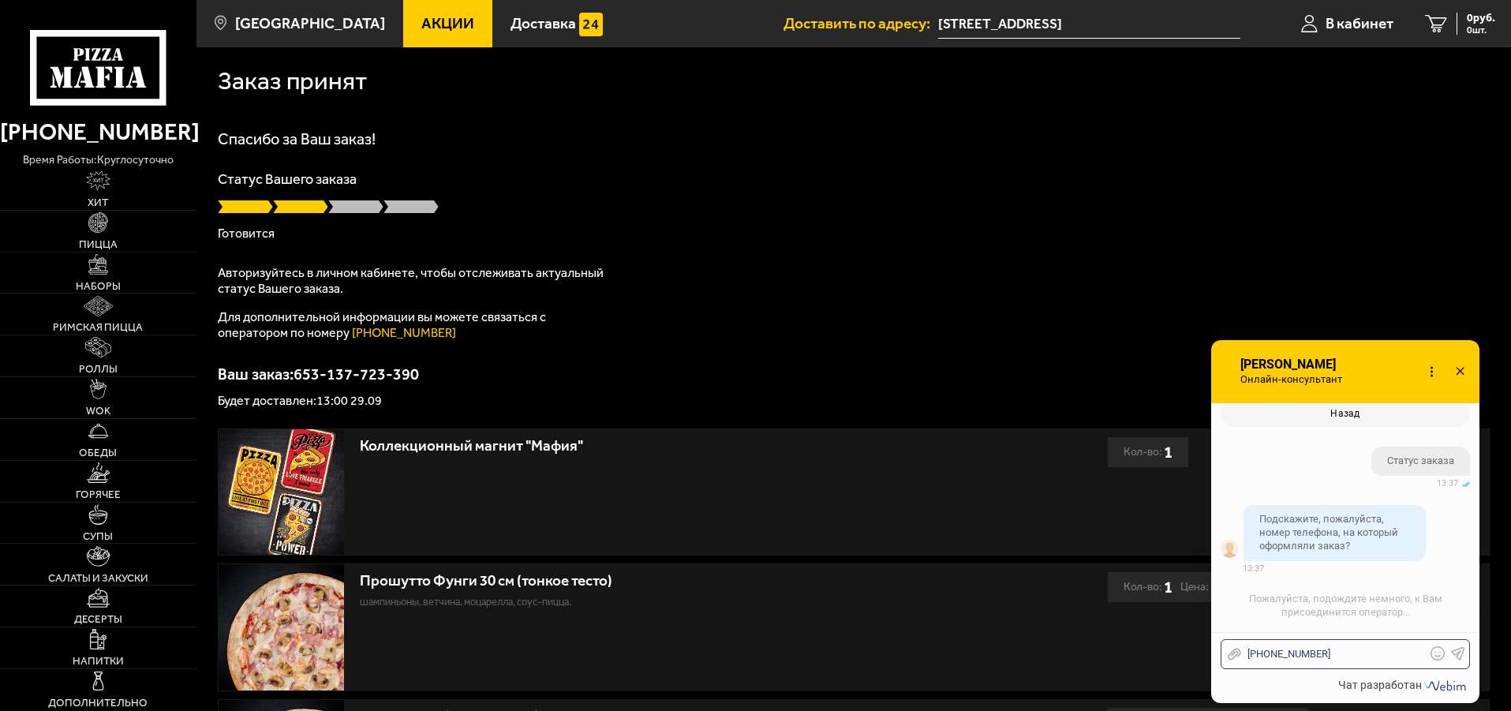
scroll to position [1216, 0]
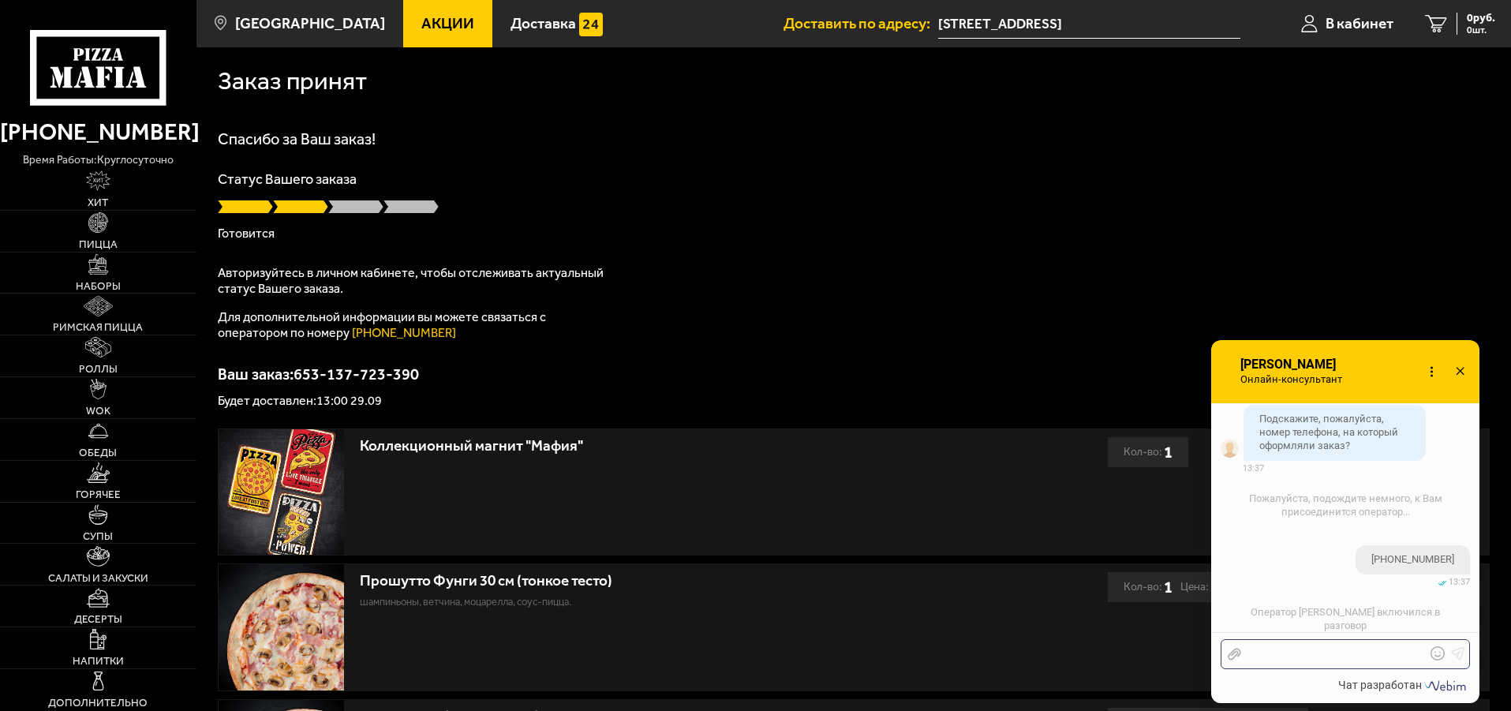
click at [1306, 652] on div at bounding box center [1333, 654] width 185 height 14
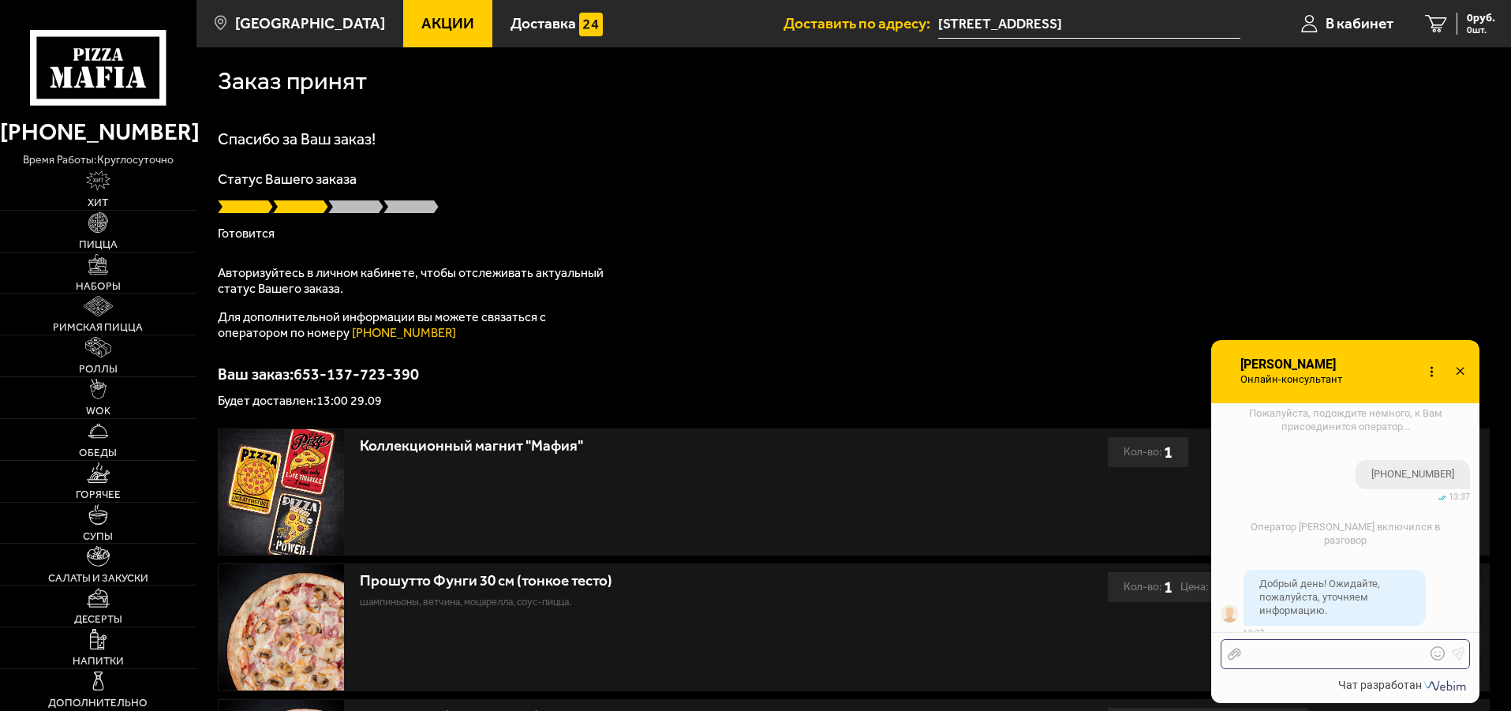
scroll to position [1364, 0]
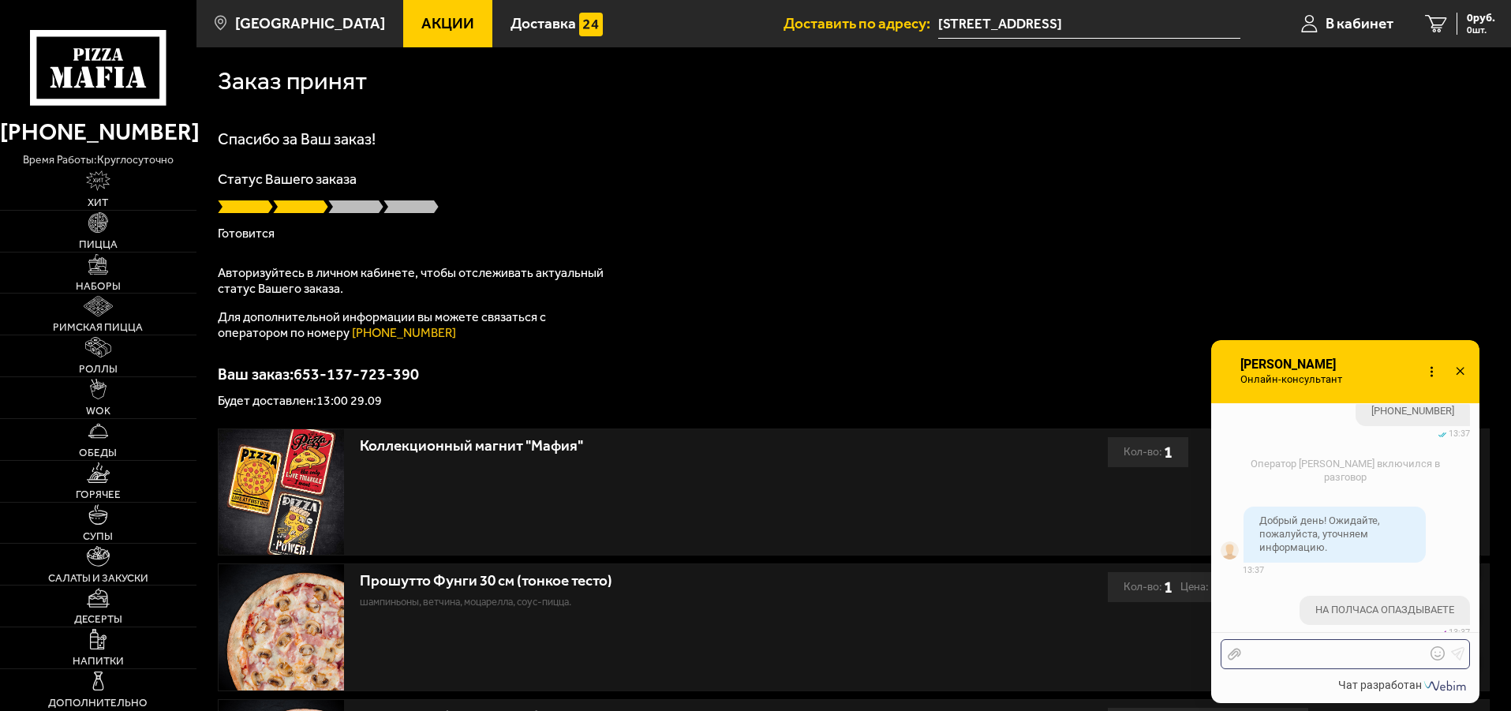
click at [1338, 656] on div at bounding box center [1333, 654] width 185 height 14
drag, startPoint x: 1342, startPoint y: 648, endPoint x: 1212, endPoint y: 638, distance: 130.5
click at [1213, 641] on div "Отправить файл +79967666666 Текст..." at bounding box center [1345, 653] width 268 height 42
click at [1371, 641] on div "Отправить файл Текст..." at bounding box center [1344, 654] width 249 height 30
click at [1359, 660] on div at bounding box center [1333, 654] width 185 height 14
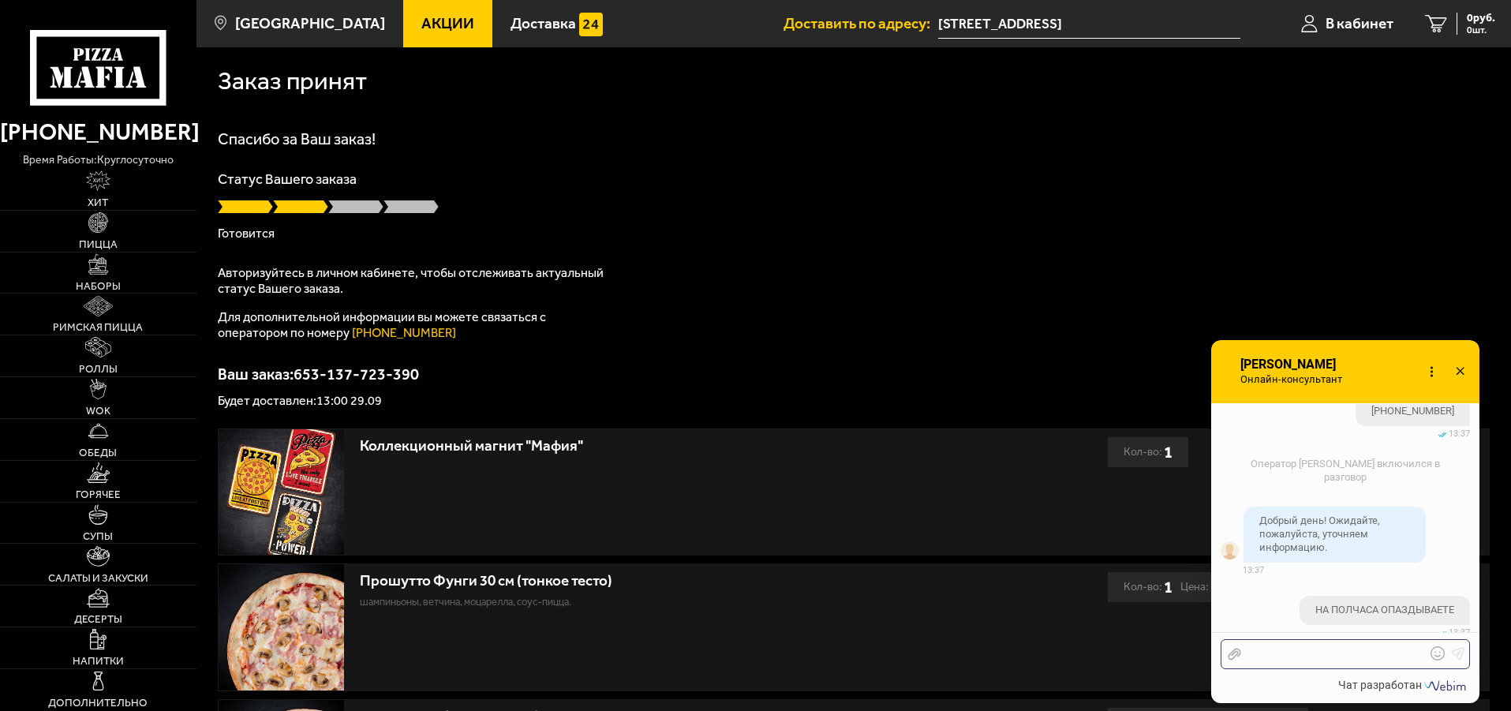
click at [1359, 660] on div at bounding box center [1333, 654] width 185 height 14
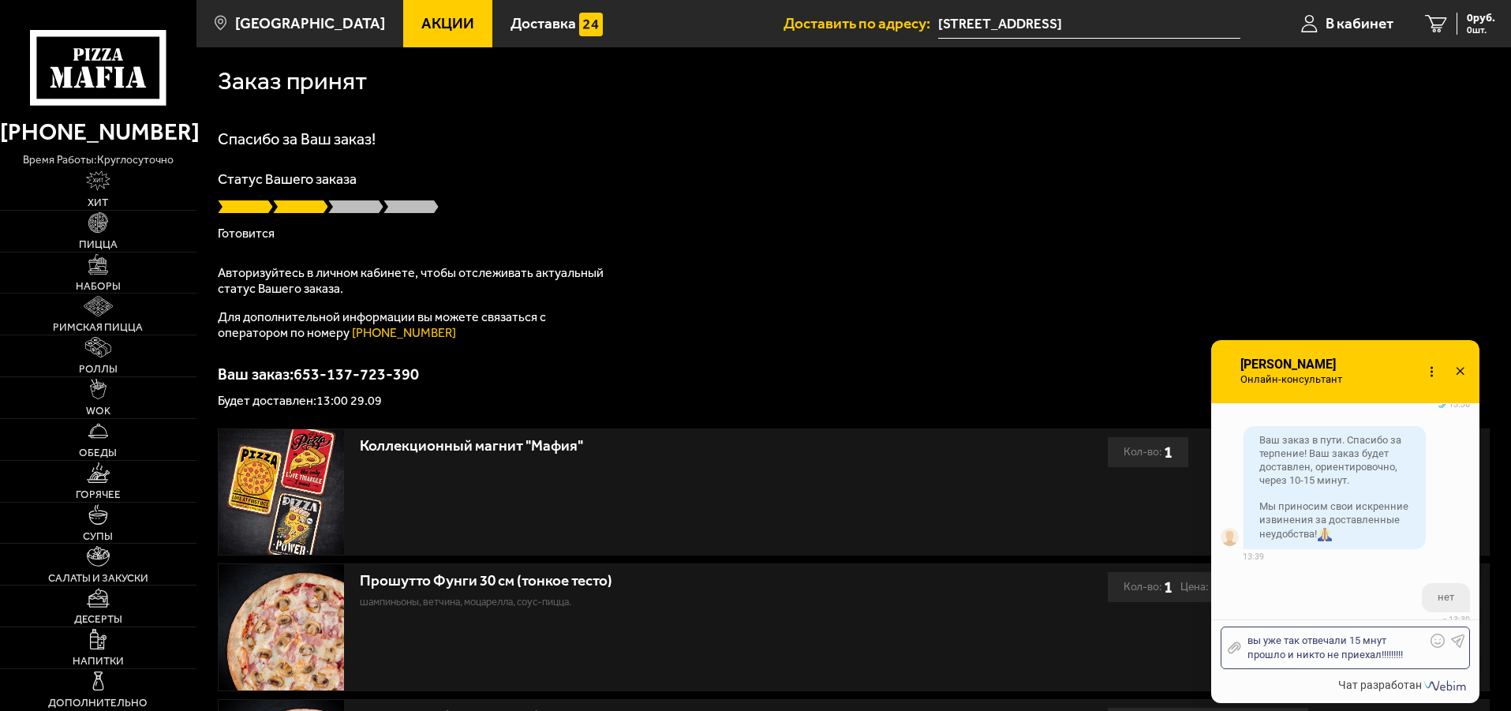
scroll to position [1744, 0]
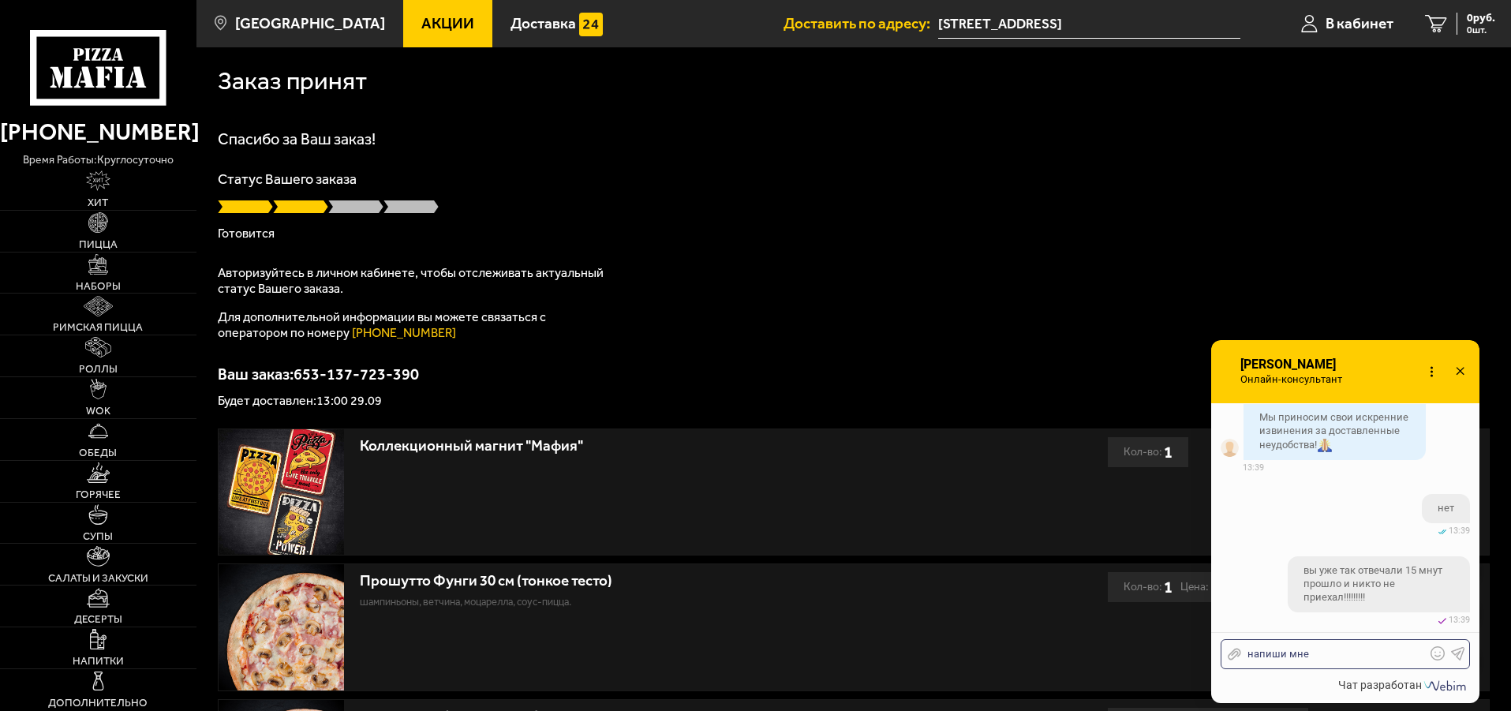
click at [1284, 655] on div "напиши мне" at bounding box center [1333, 654] width 185 height 14
click at [1360, 640] on div "Отправить файл напишите мне Текст..." at bounding box center [1344, 654] width 249 height 30
click at [1359, 640] on div "Отправить файл напишите мне Текст..." at bounding box center [1344, 654] width 249 height 30
click at [1354, 645] on div "Отправить файл напишите мне Текст..." at bounding box center [1344, 654] width 249 height 30
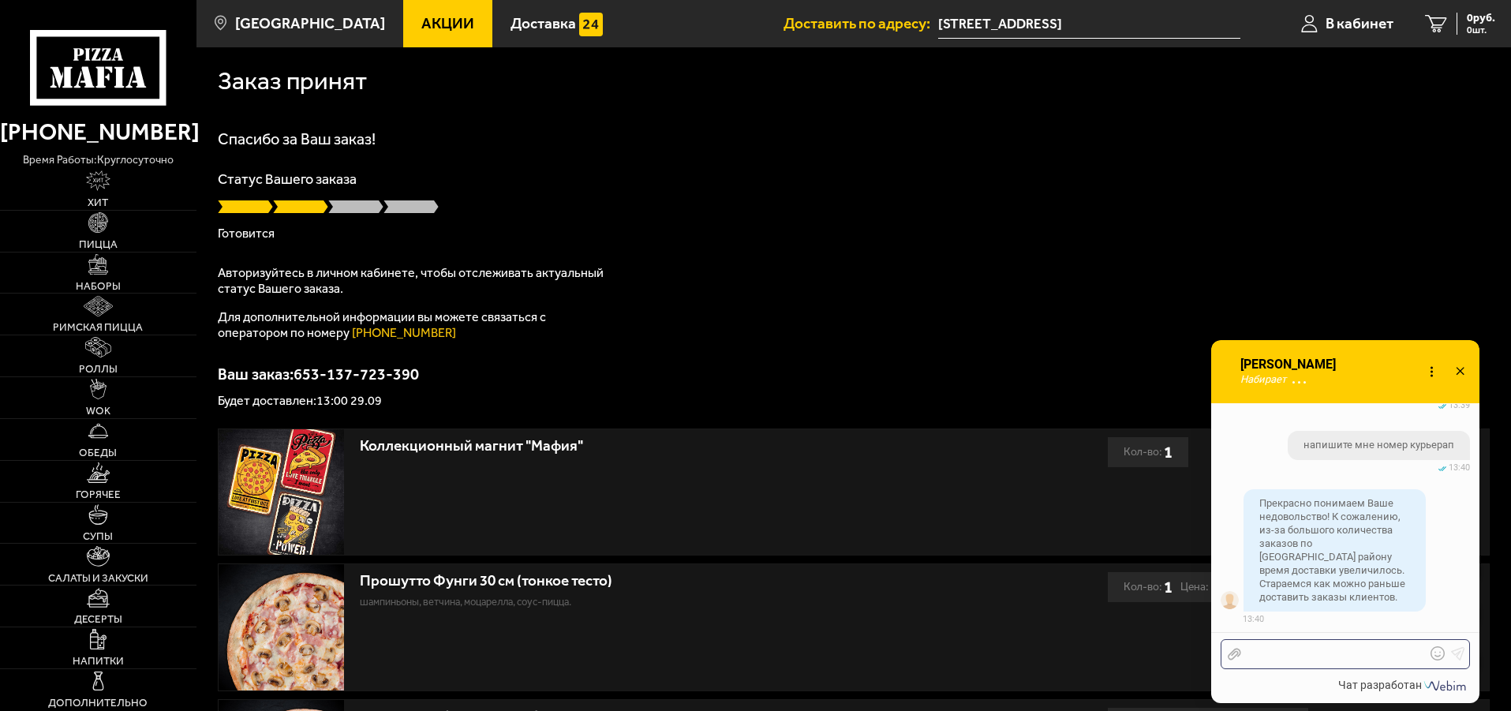
scroll to position [2057, 0]
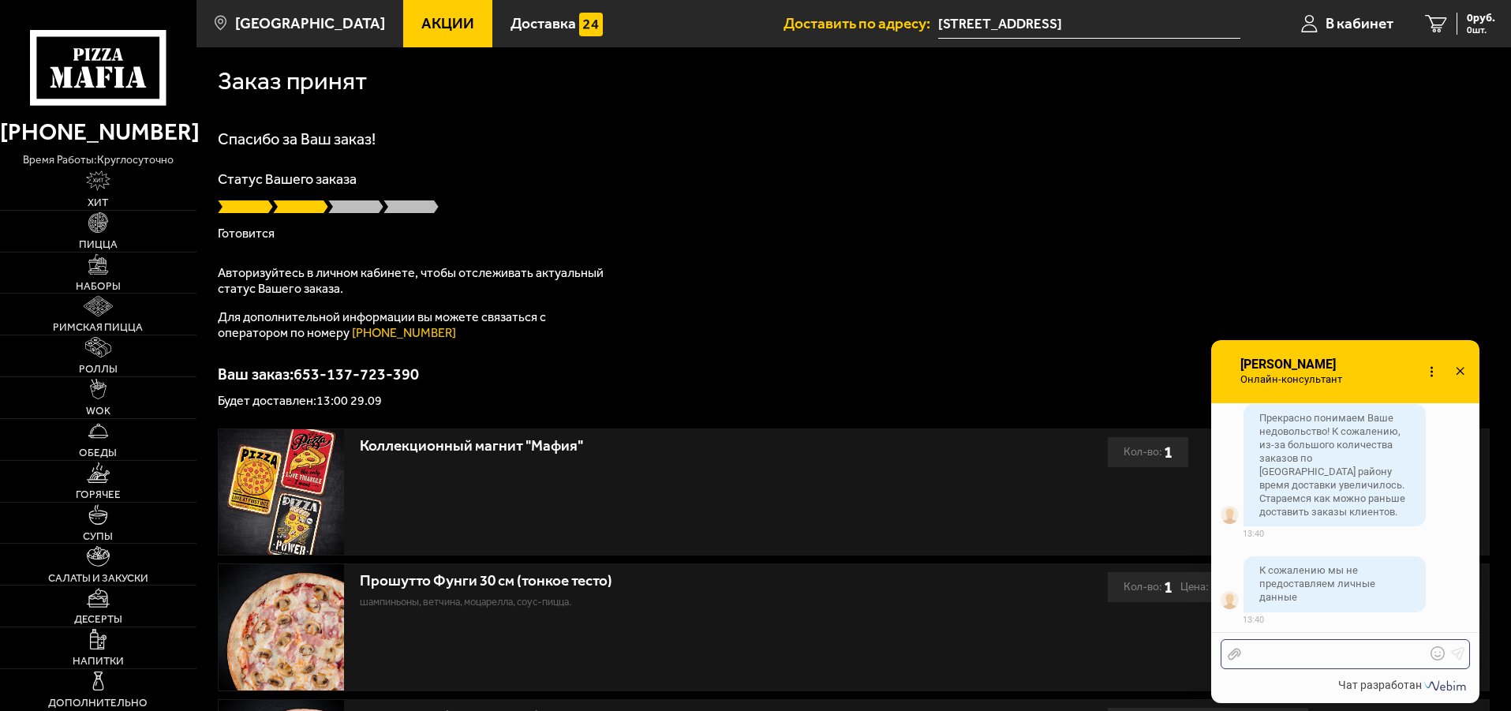
click at [1331, 647] on div at bounding box center [1333, 654] width 185 height 14
click at [1329, 648] on div at bounding box center [1333, 654] width 185 height 14
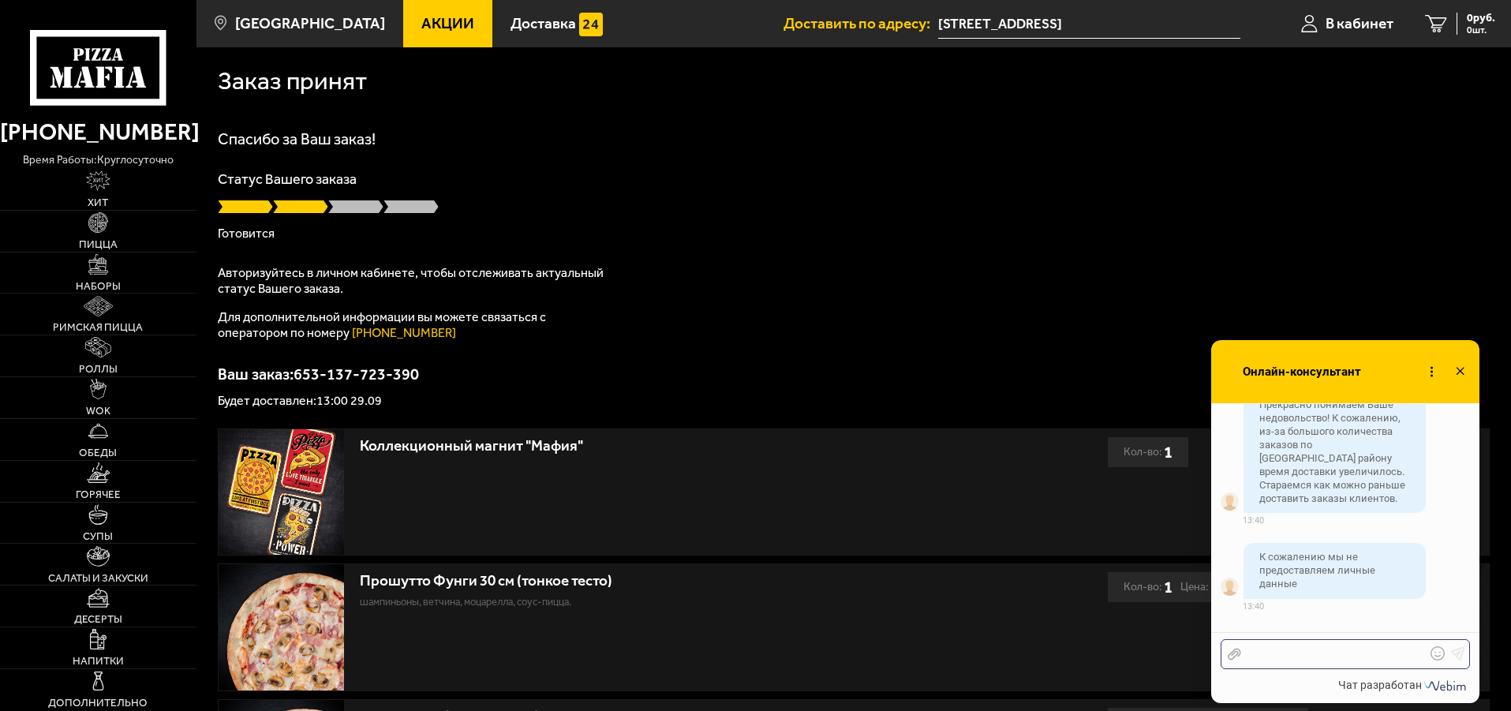
scroll to position [2309, 0]
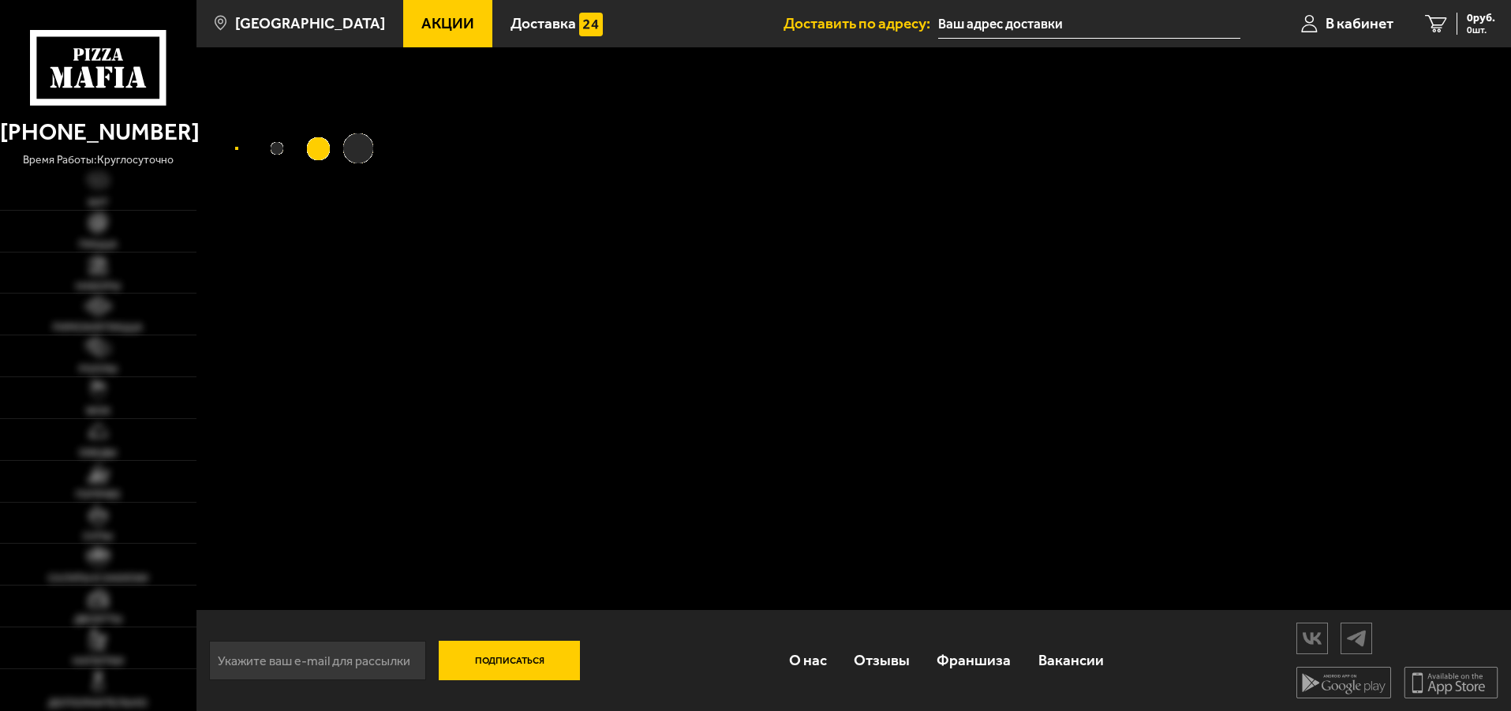
type input "[STREET_ADDRESS]"
